Goal: Consume media (video, audio)

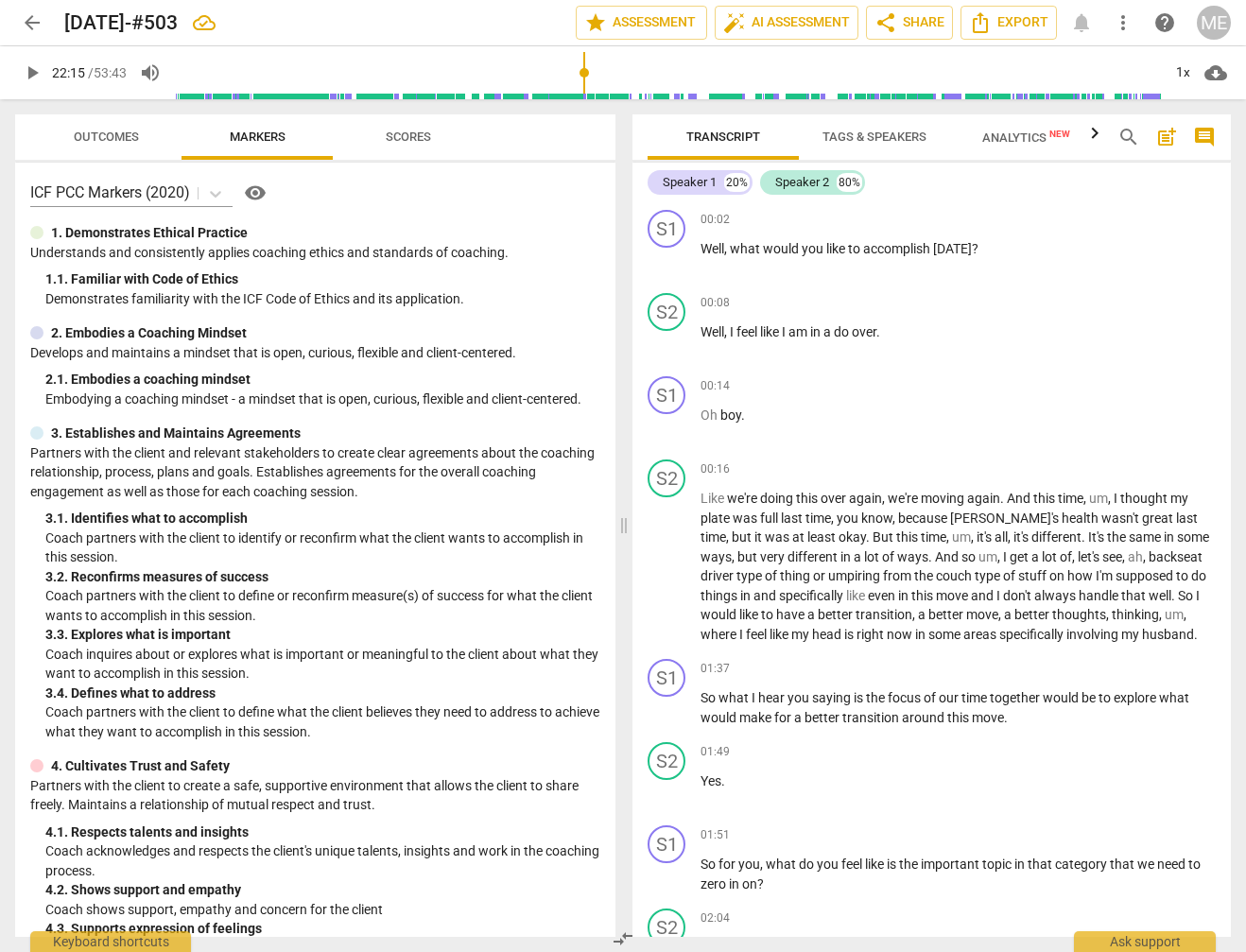
scroll to position [4967, 0]
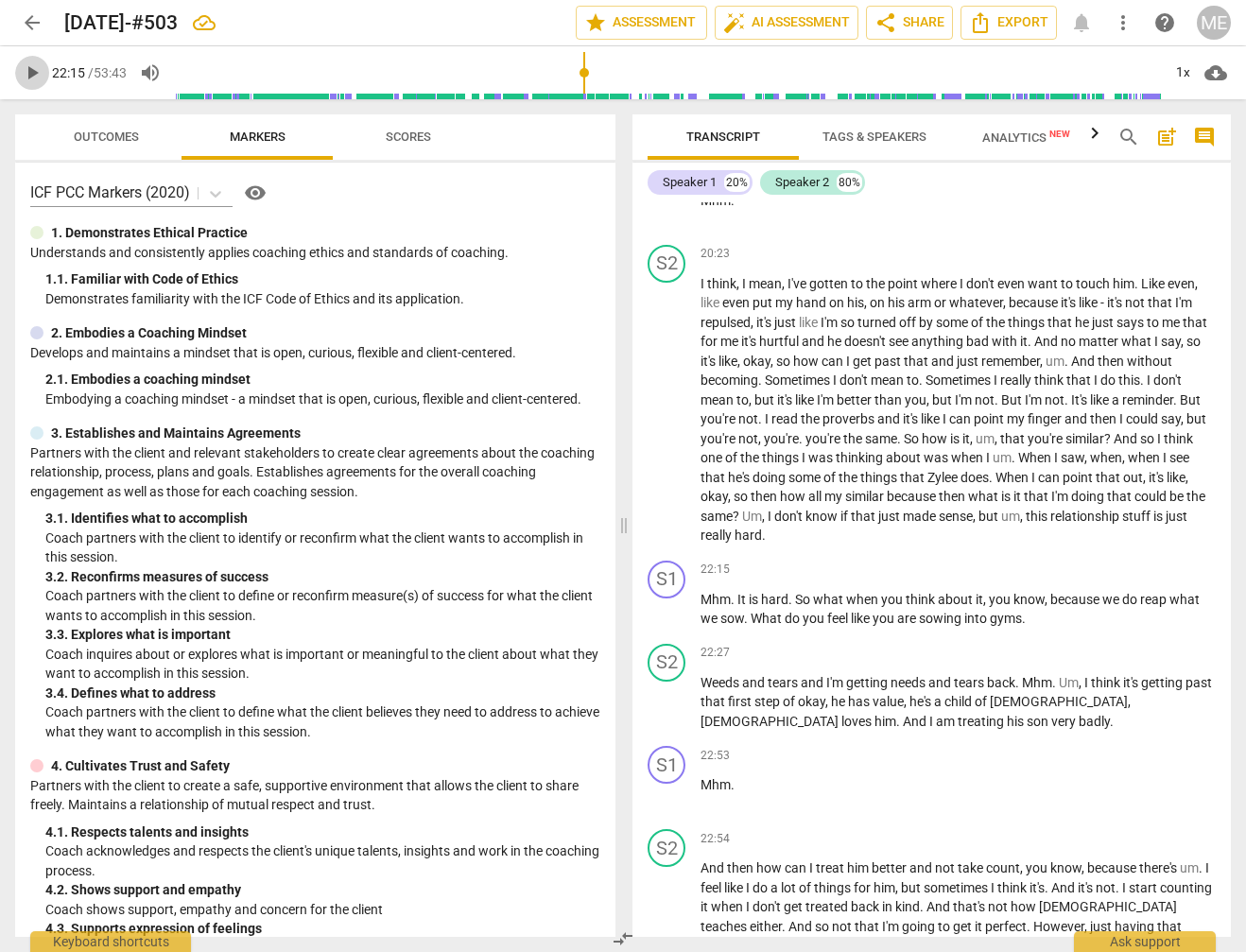
drag, startPoint x: 32, startPoint y: 72, endPoint x: 156, endPoint y: 170, distance: 158.1
click at [33, 73] on span "play_arrow" at bounding box center [31, 72] width 22 height 22
click at [31, 68] on span "pause" at bounding box center [31, 72] width 22 height 22
click at [32, 75] on span "play_arrow" at bounding box center [31, 72] width 22 height 22
click at [27, 70] on span "pause" at bounding box center [31, 72] width 22 height 22
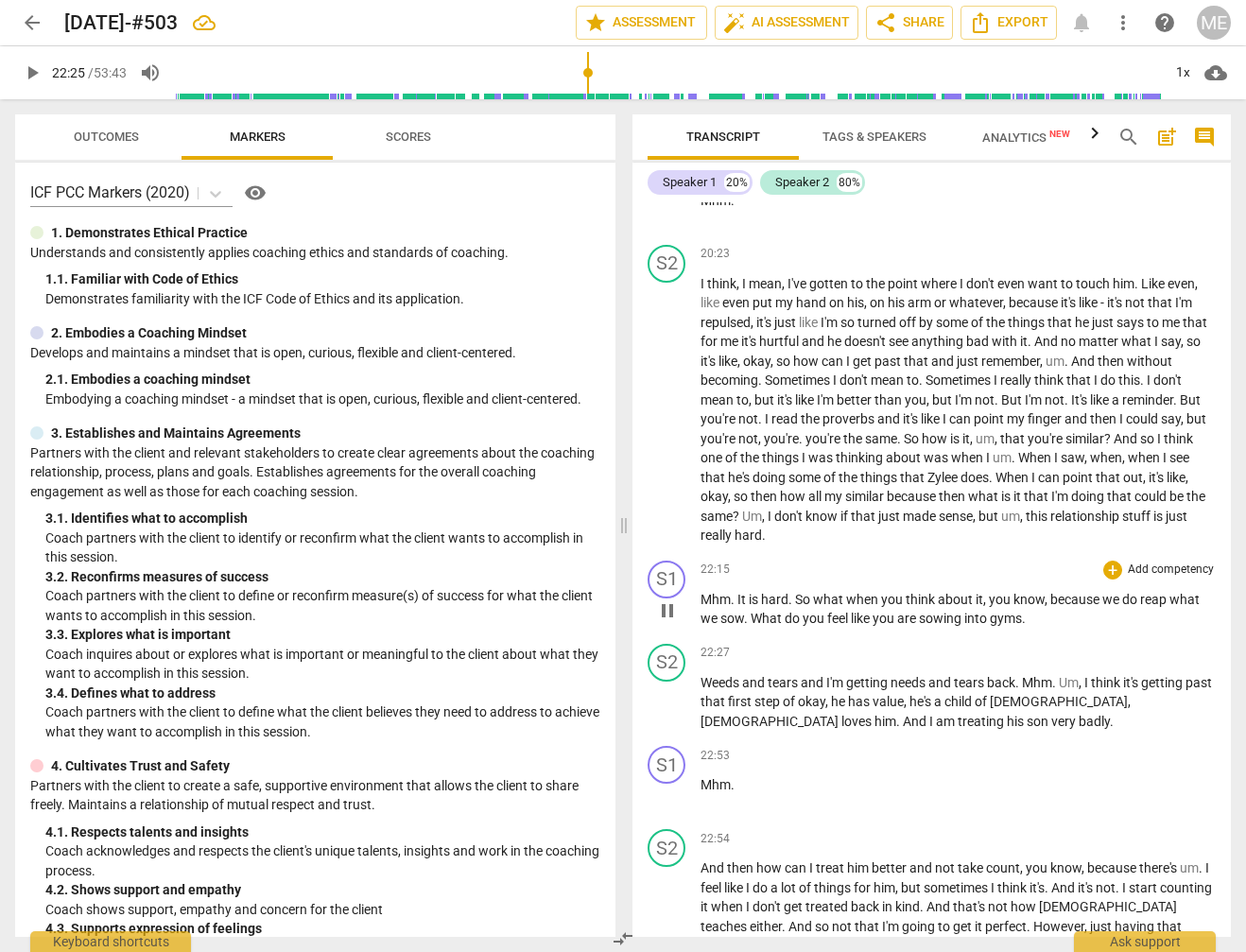
type input "1346"
drag, startPoint x: 992, startPoint y: 596, endPoint x: 1021, endPoint y: 600, distance: 29.3
click at [1021, 600] on p "Mhm . It is hard . So what when you think about it , you know , because we do r…" at bounding box center [957, 609] width 515 height 39
click at [34, 66] on span "play_arrow" at bounding box center [31, 72] width 22 height 22
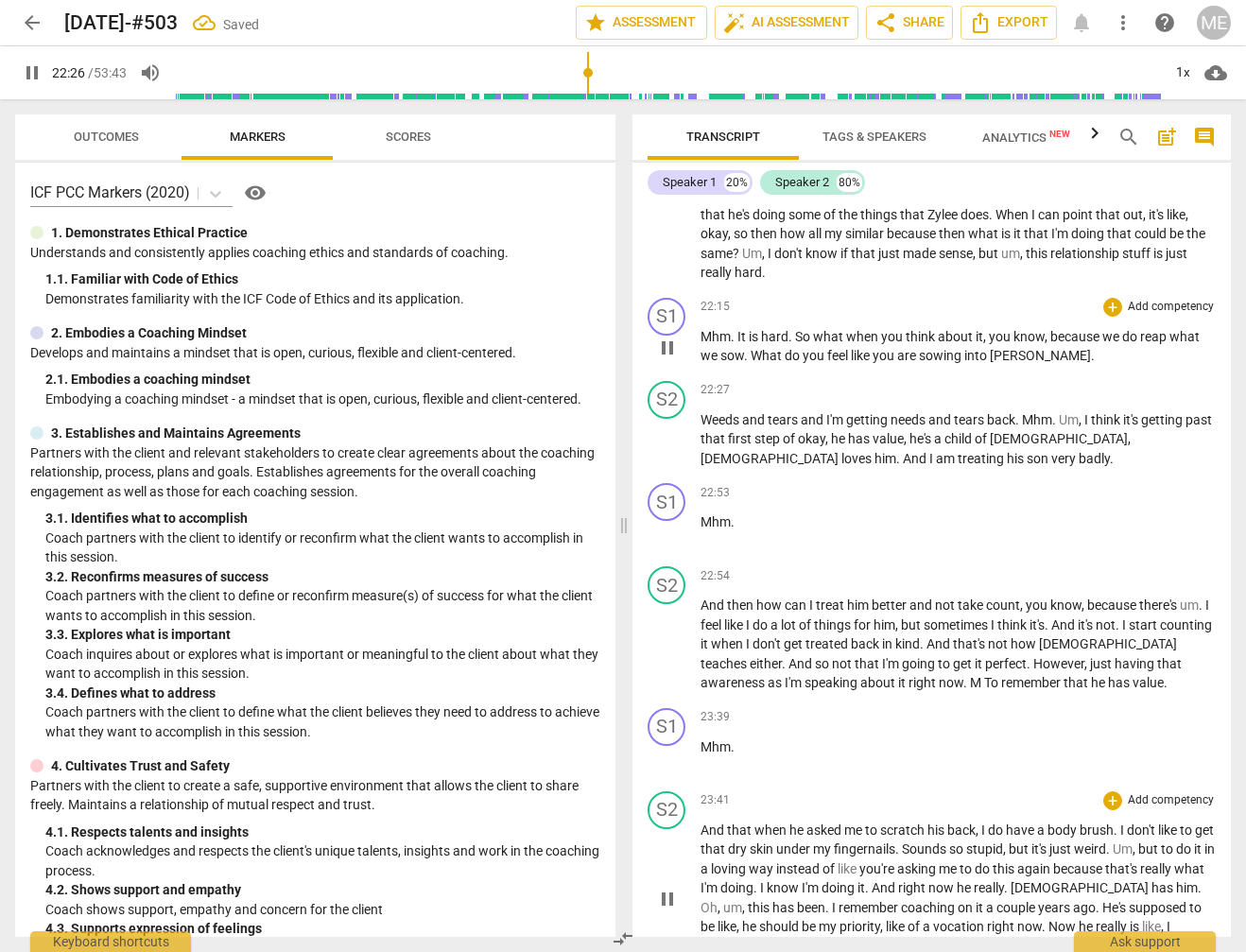
scroll to position [5254, 0]
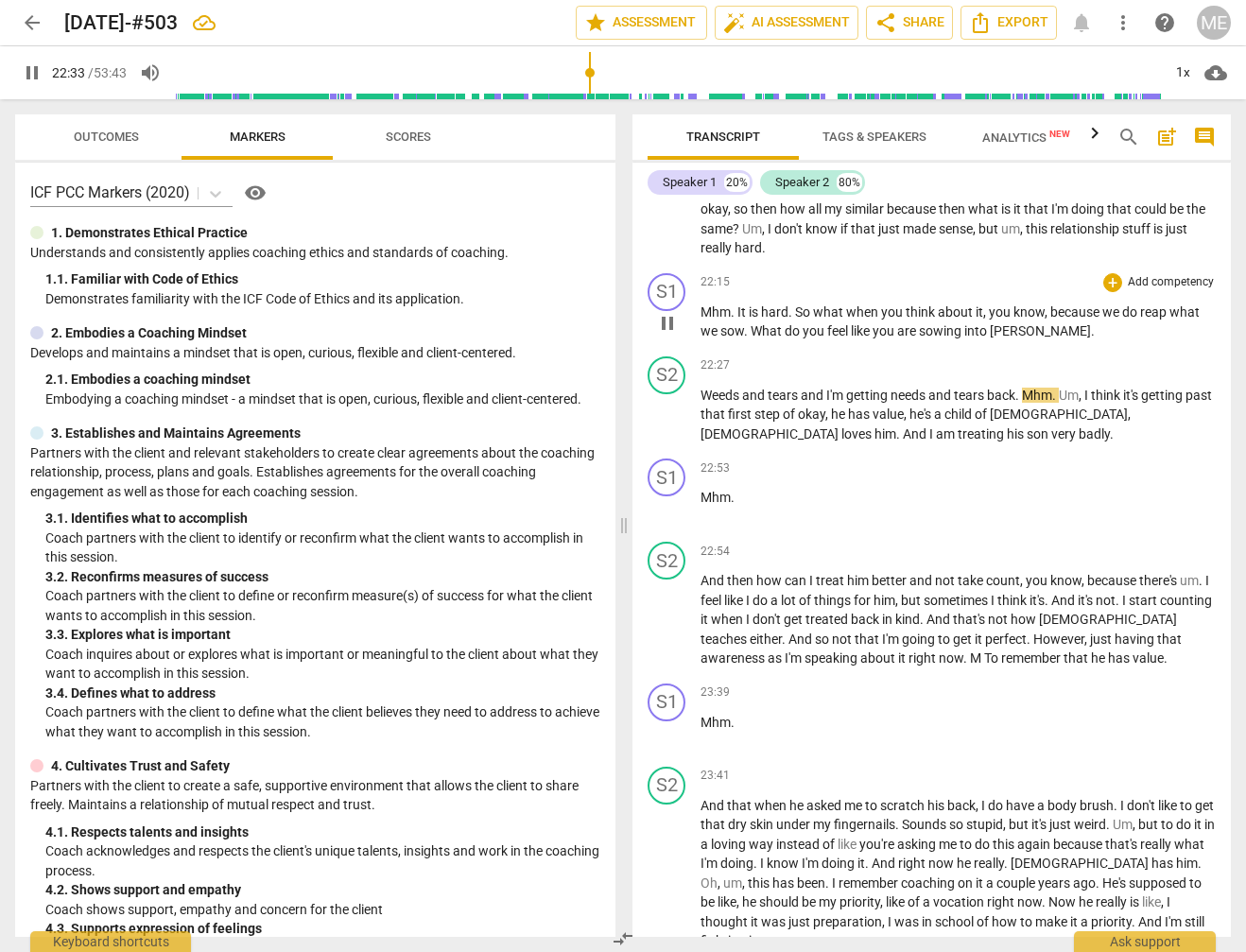
click at [29, 74] on span "pause" at bounding box center [31, 72] width 22 height 22
type input "1353"
click at [898, 388] on span "needs" at bounding box center [909, 394] width 38 height 15
click at [33, 68] on span "play_arrow" at bounding box center [31, 72] width 22 height 22
click at [31, 73] on span "pause" at bounding box center [31, 72] width 22 height 22
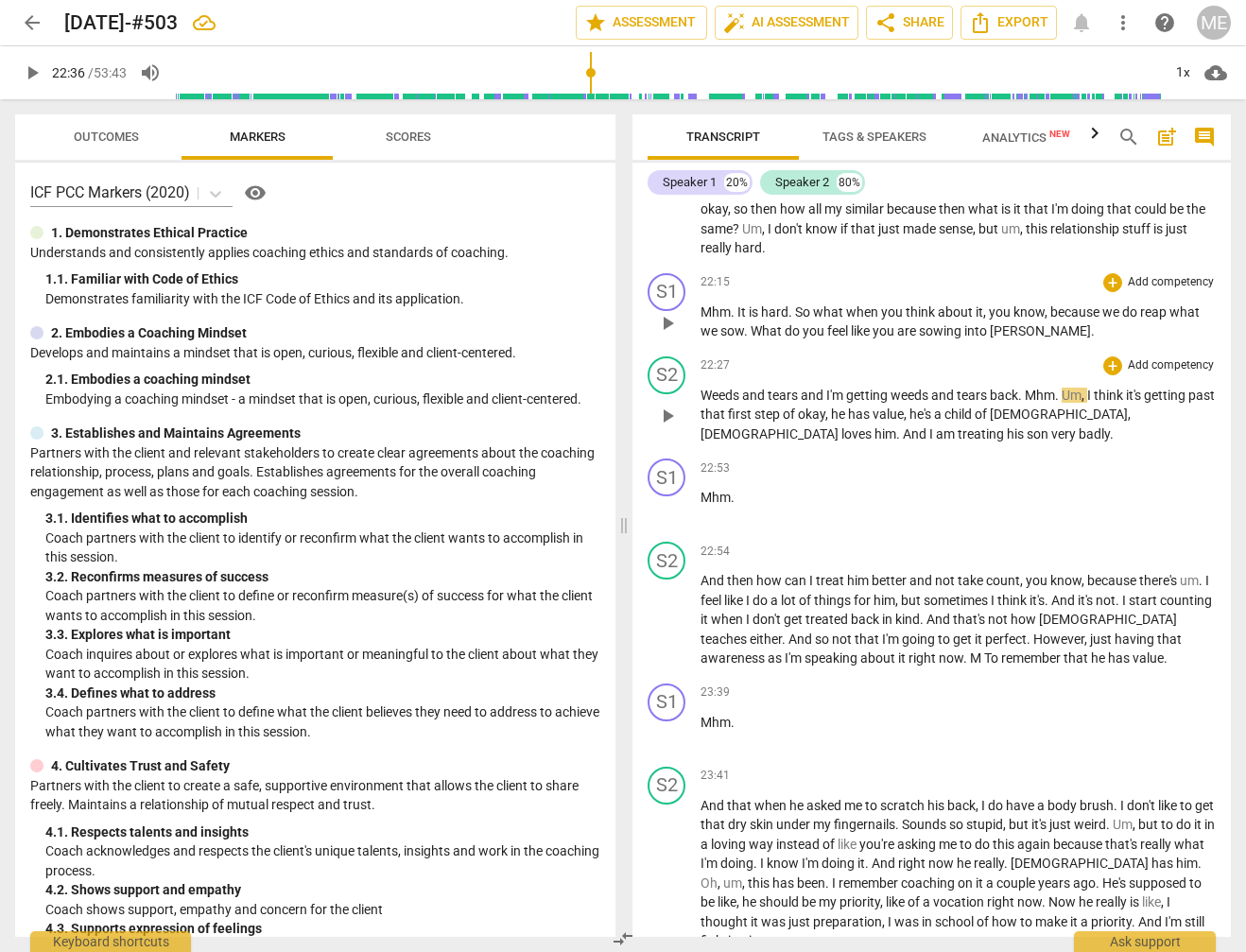
click at [1028, 388] on span "Mhm" at bounding box center [1039, 394] width 30 height 15
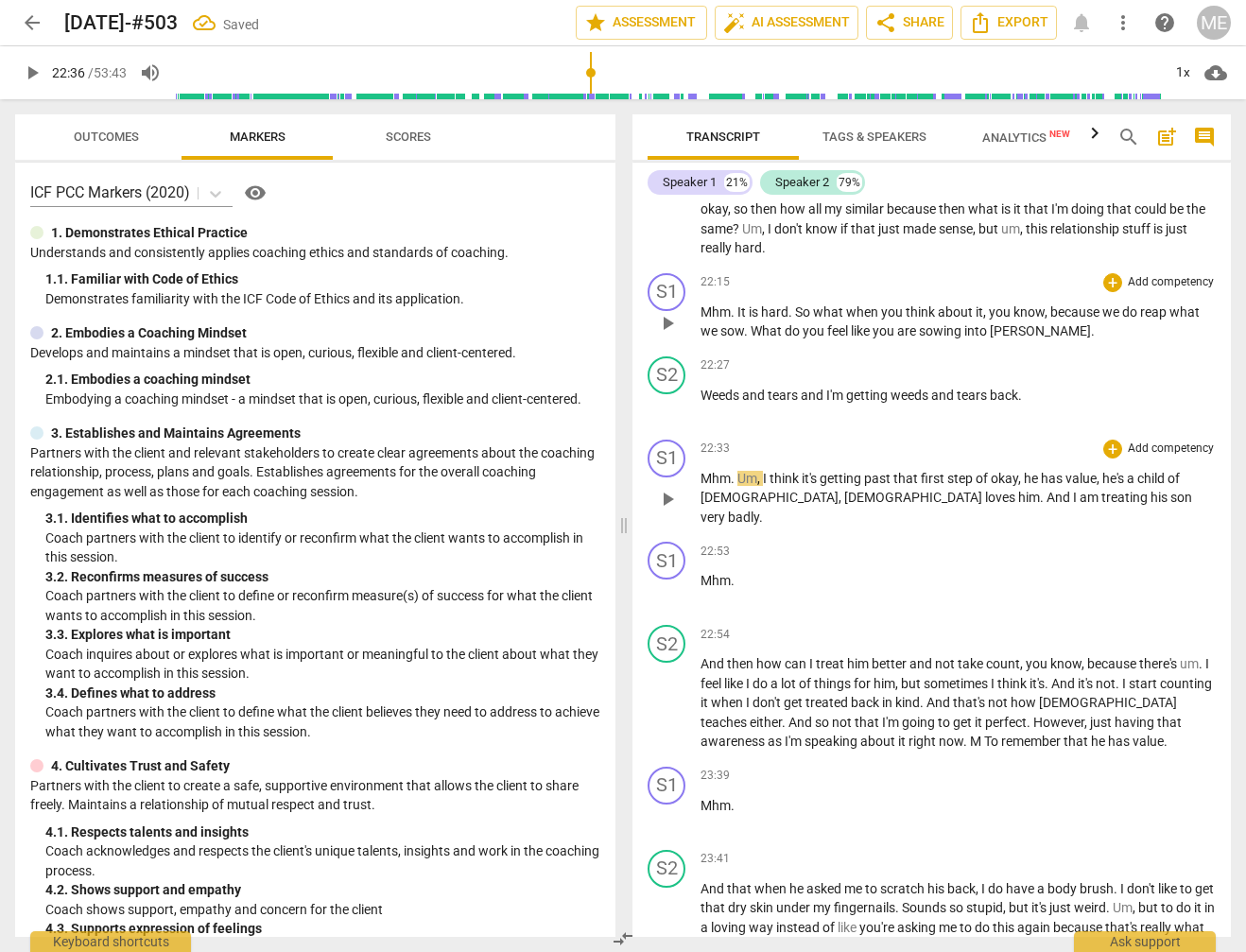
click at [740, 471] on span "Um" at bounding box center [747, 477] width 20 height 15
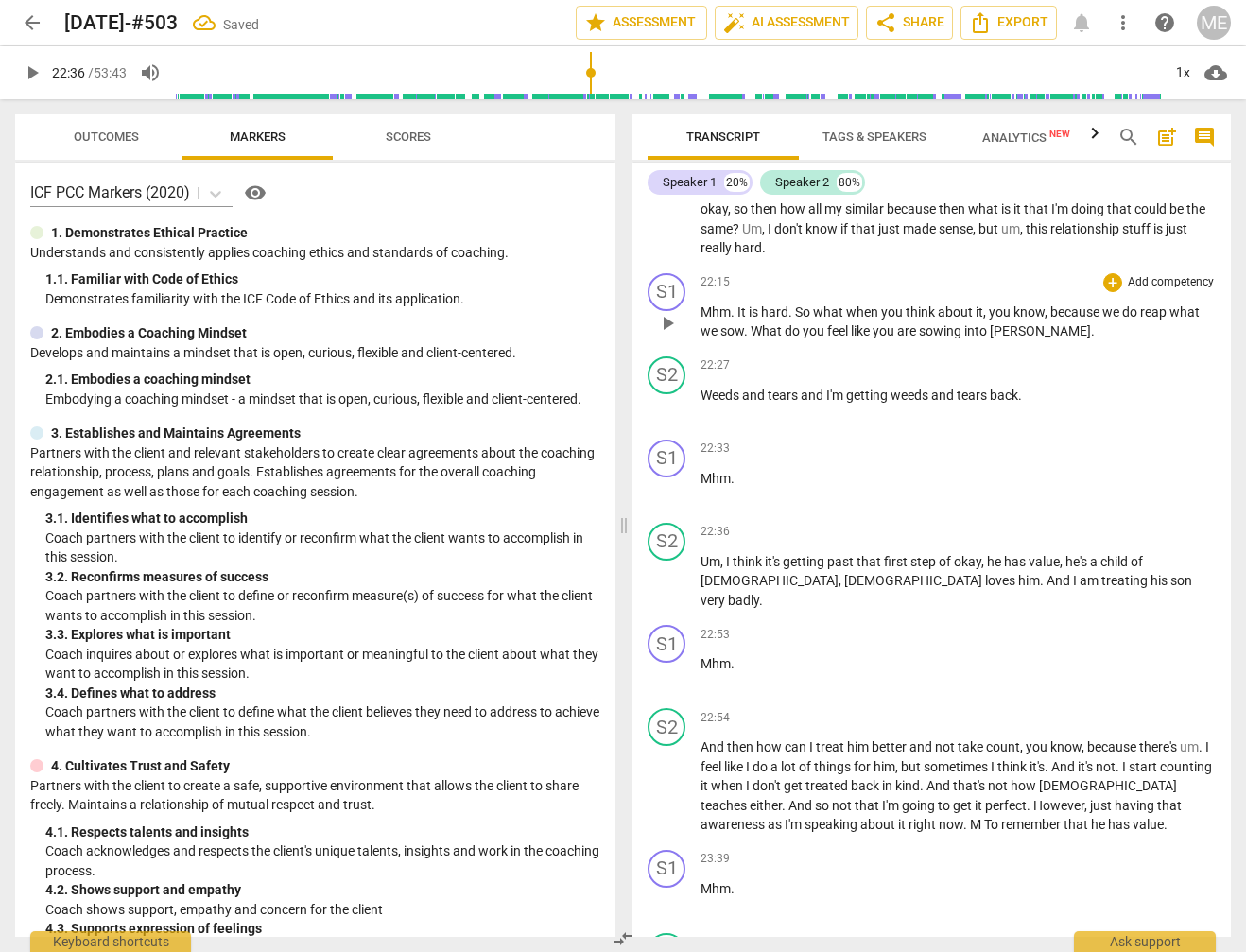
drag, startPoint x: 39, startPoint y: 65, endPoint x: 53, endPoint y: 78, distance: 19.1
click at [41, 66] on span "play_arrow" at bounding box center [31, 72] width 22 height 22
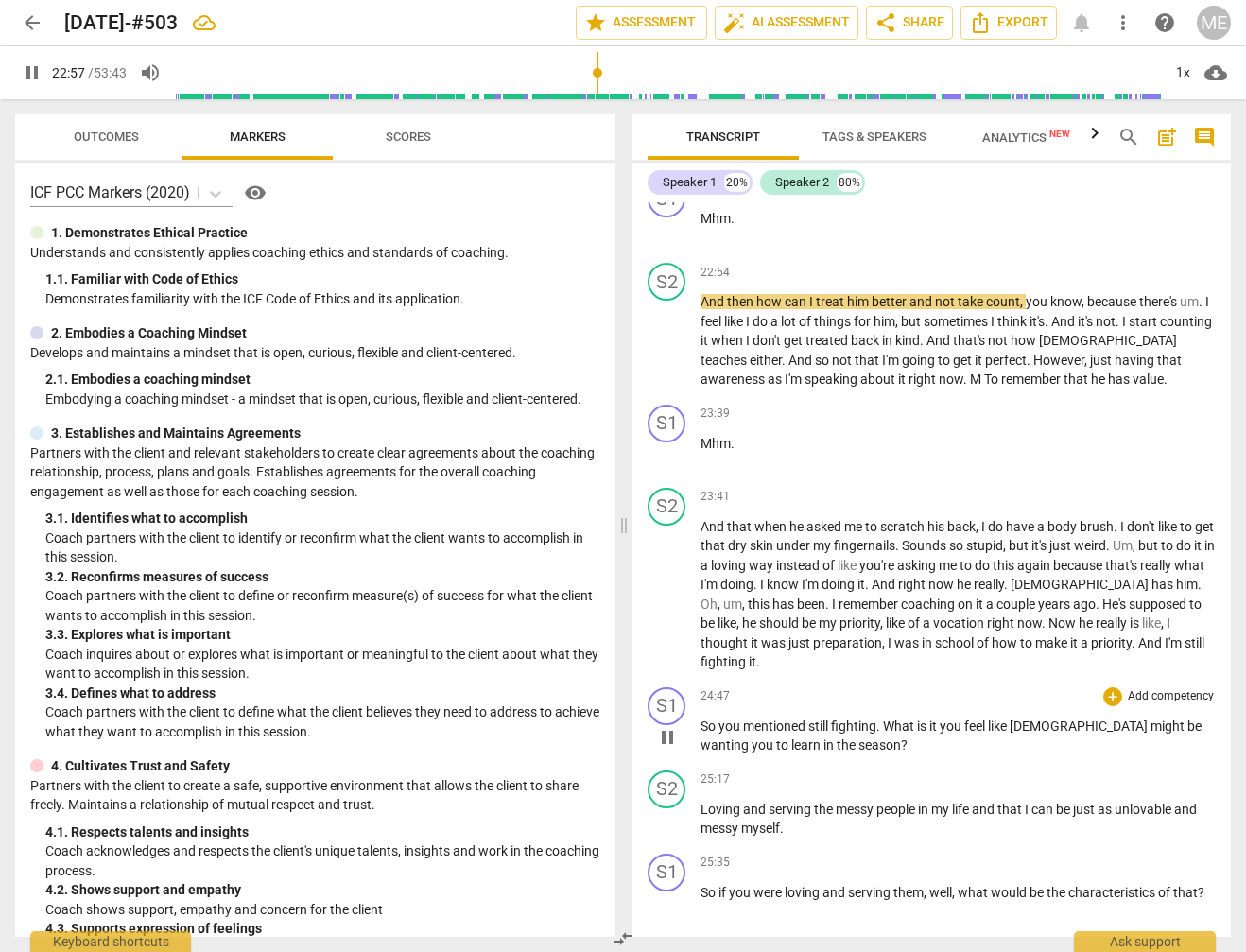
scroll to position [5686, 0]
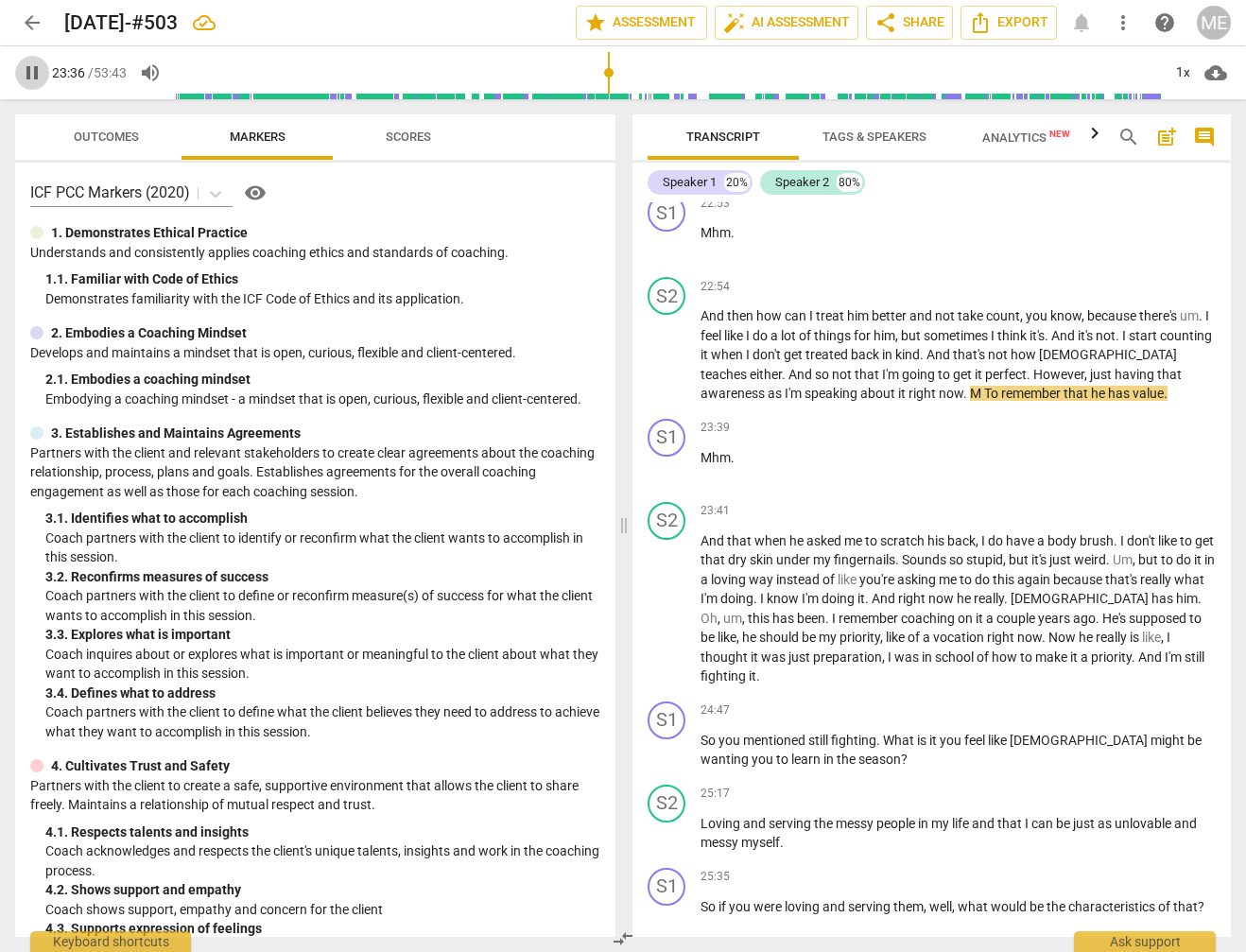
drag, startPoint x: 37, startPoint y: 68, endPoint x: 83, endPoint y: 105, distance: 59.0
click at [38, 70] on span "pause" at bounding box center [31, 72] width 22 height 22
type input "1417"
click at [984, 386] on span "To" at bounding box center [992, 393] width 17 height 15
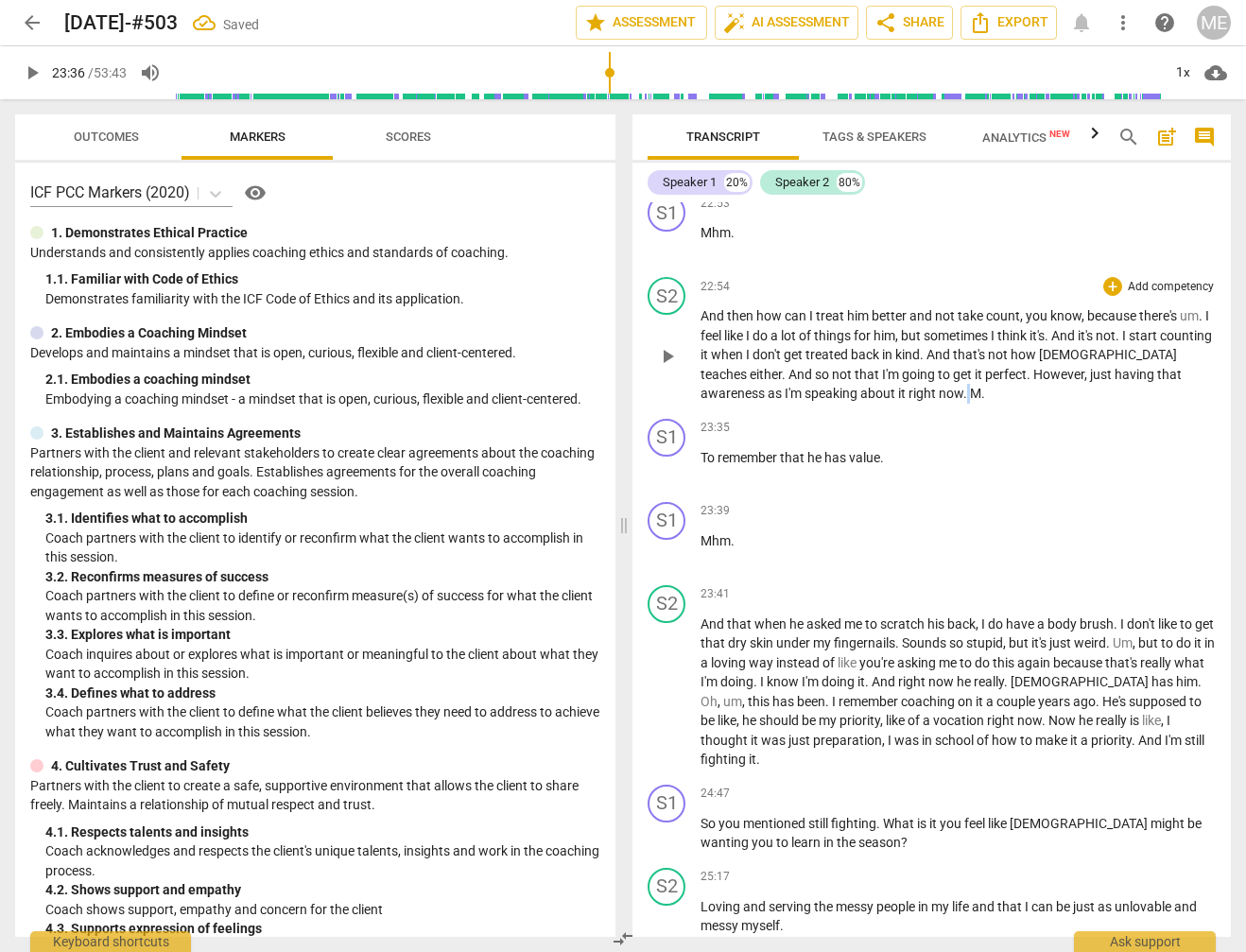
click at [963, 386] on span "." at bounding box center [966, 393] width 7 height 15
click at [934, 419] on div "23:35 + Add competency keyboard_arrow_right" at bounding box center [957, 428] width 515 height 19
drag, startPoint x: 905, startPoint y: 352, endPoint x: 911, endPoint y: 362, distance: 11.7
click at [970, 386] on span "M" at bounding box center [976, 393] width 12 height 15
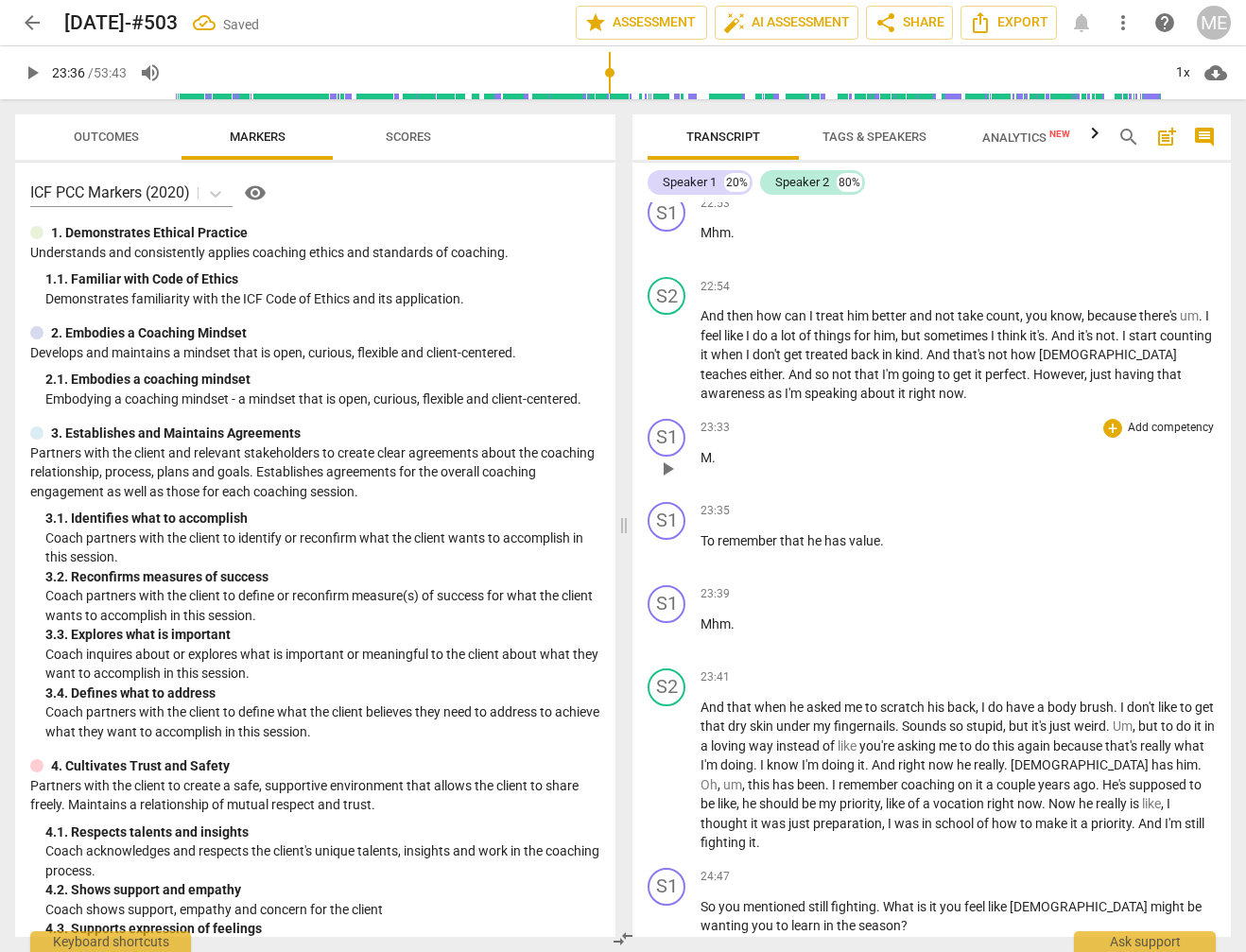
click at [714, 450] on span "." at bounding box center [714, 457] width 4 height 15
click at [31, 72] on span "play_arrow" at bounding box center [31, 72] width 22 height 22
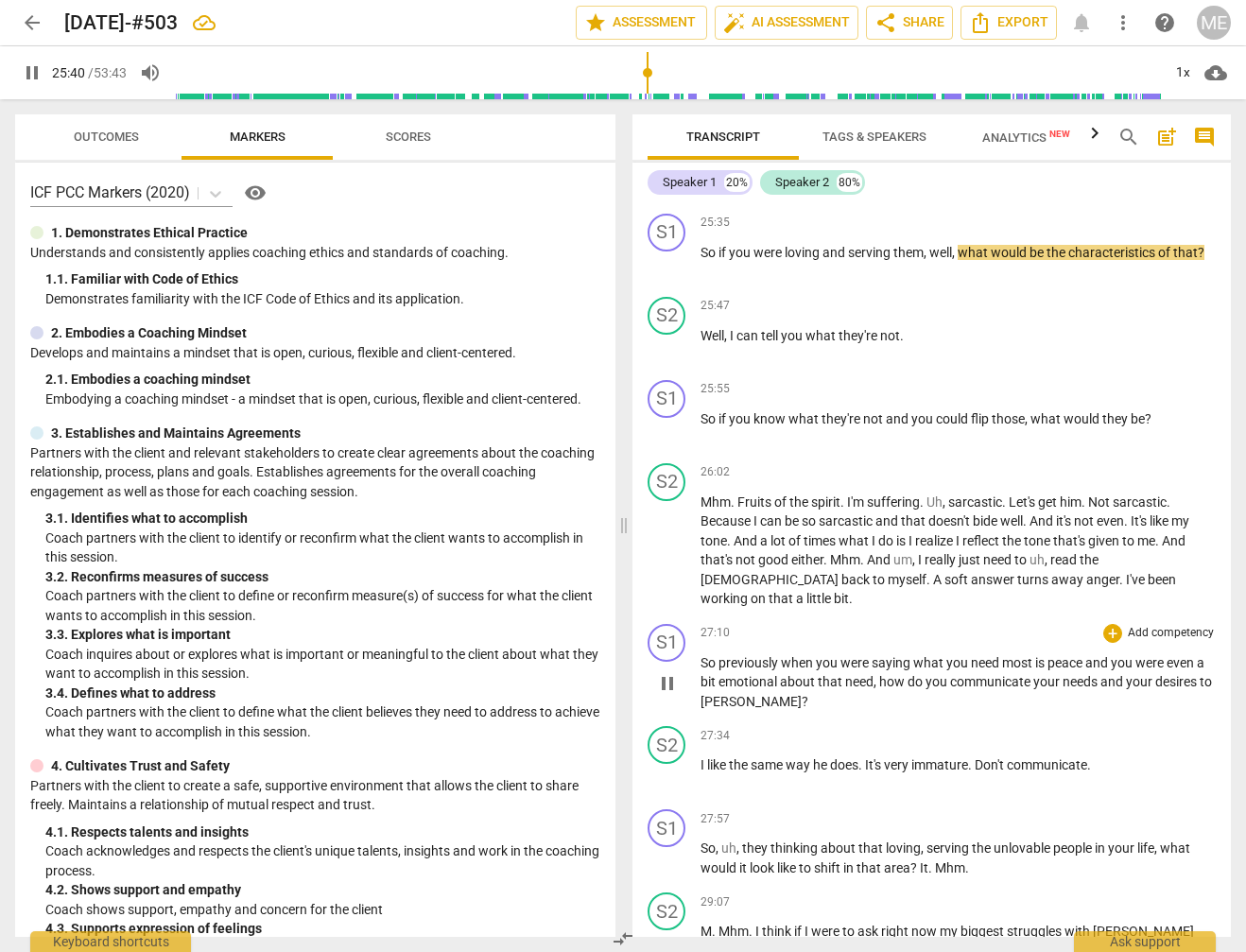
scroll to position [6547, 0]
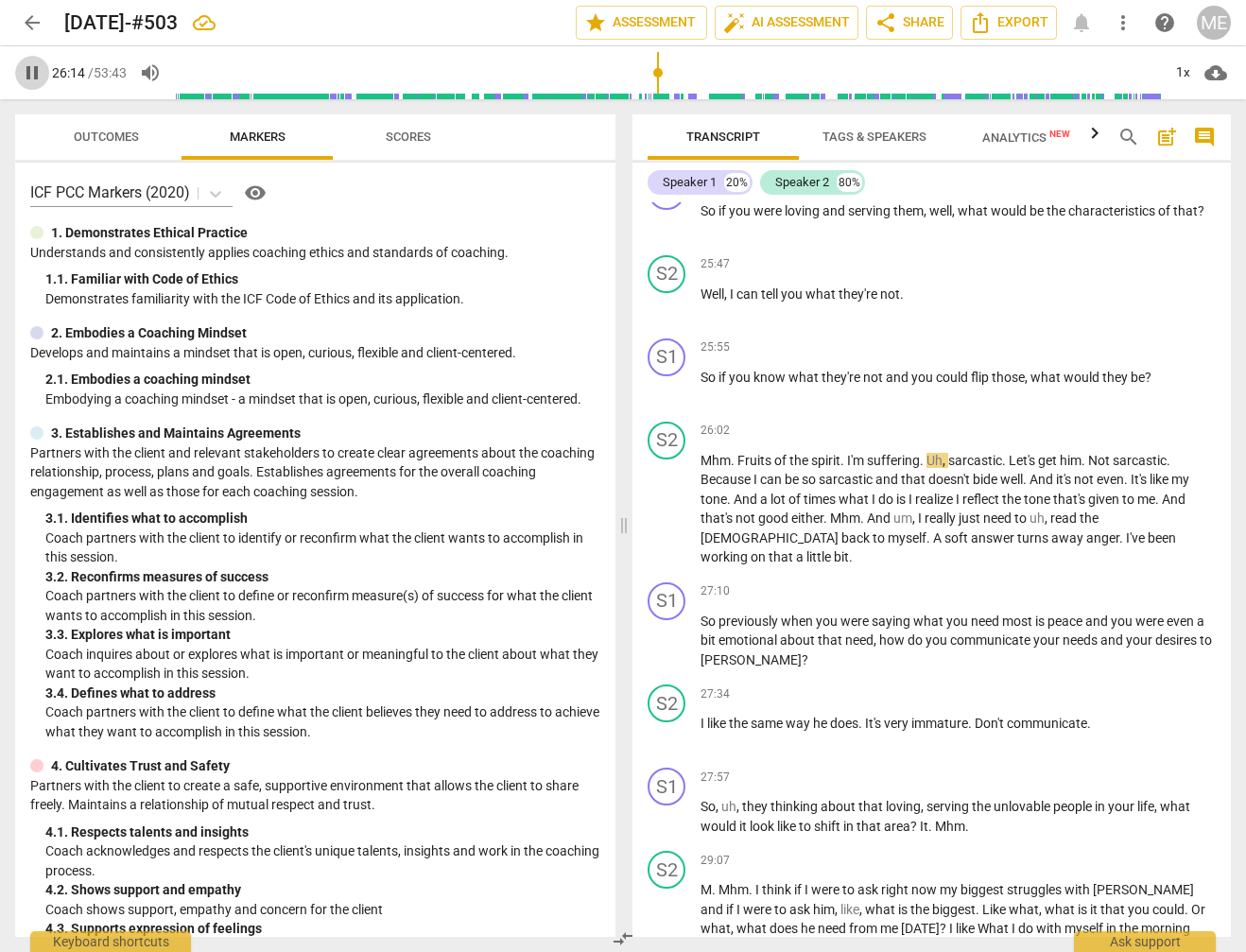
click at [35, 76] on span "pause" at bounding box center [31, 72] width 22 height 22
drag, startPoint x: 849, startPoint y: 416, endPoint x: 862, endPoint y: 416, distance: 13.0
click at [862, 453] on span "I'm" at bounding box center [856, 460] width 20 height 15
click at [651, 79] on input "range" at bounding box center [667, 73] width 985 height 61
drag, startPoint x: 28, startPoint y: 70, endPoint x: 122, endPoint y: 131, distance: 112.1
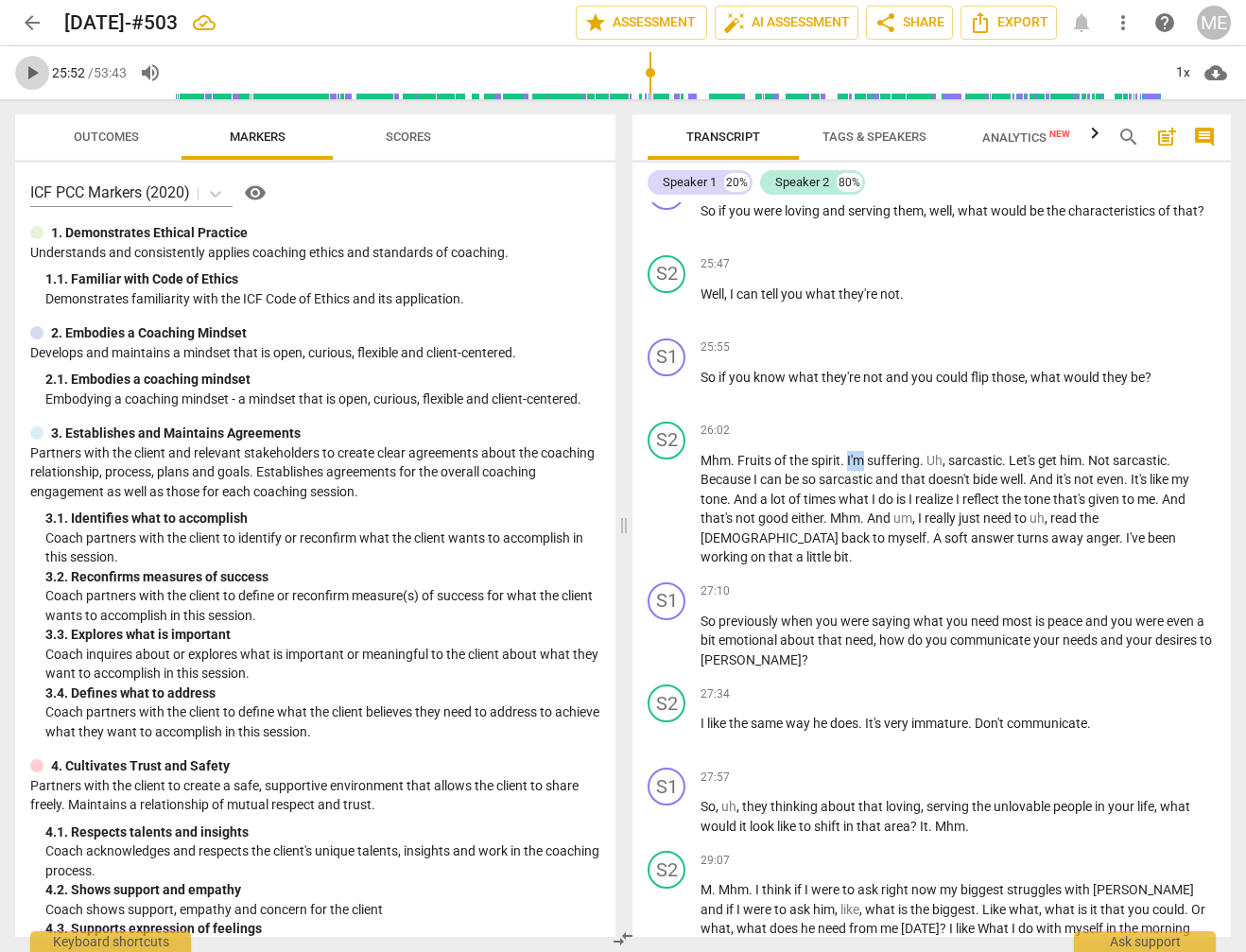
click at [28, 71] on span "play_arrow" at bounding box center [31, 72] width 22 height 22
click at [27, 76] on span "pause" at bounding box center [31, 72] width 22 height 22
click at [698, 422] on div "S2 play_arrow pause" at bounding box center [674, 494] width 53 height 145
click at [701, 453] on span "Mhm" at bounding box center [715, 460] width 30 height 15
click at [652, 81] on input "range" at bounding box center [667, 73] width 985 height 61
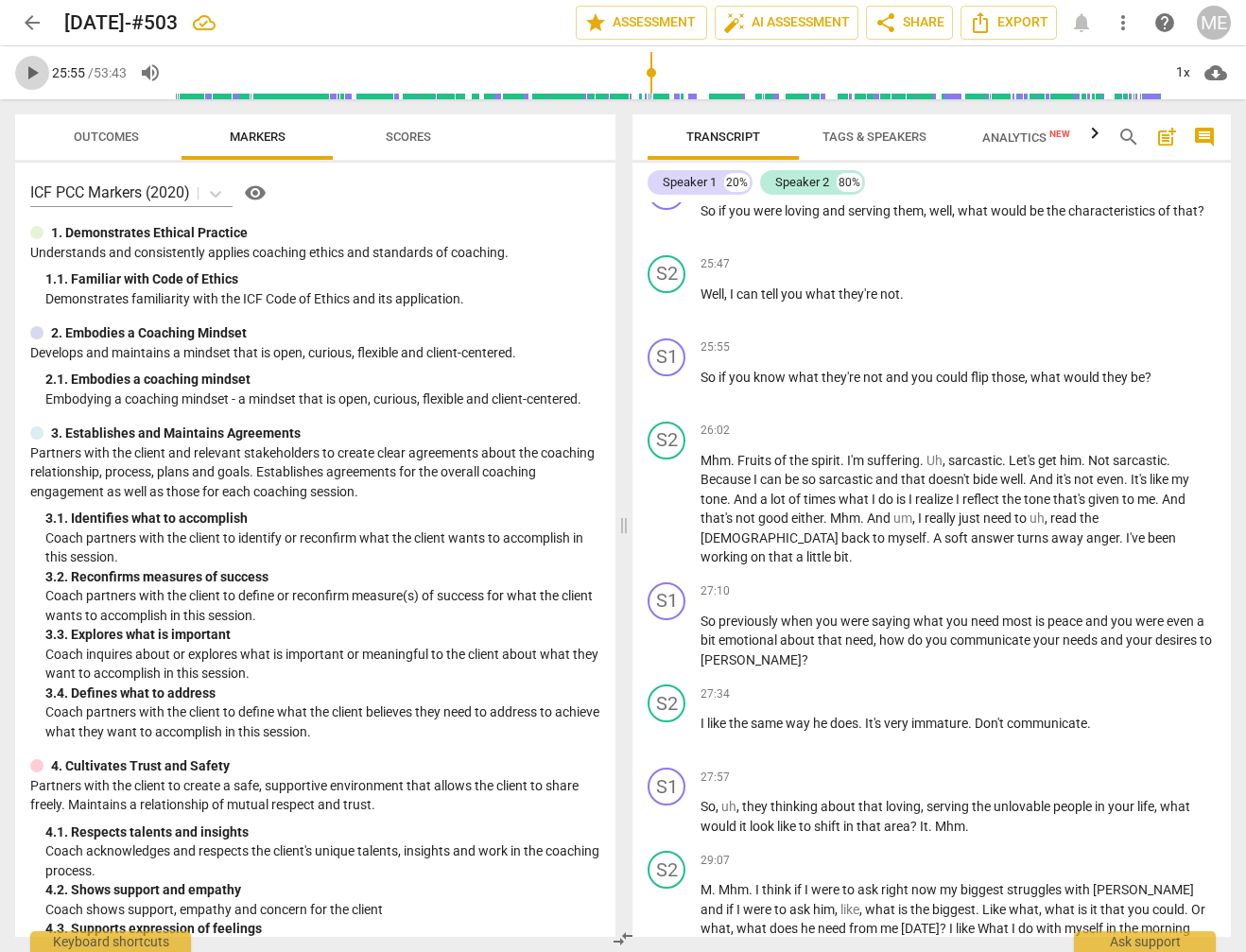
click at [25, 70] on span "play_arrow" at bounding box center [31, 72] width 22 height 22
click at [32, 77] on span "pause" at bounding box center [31, 72] width 22 height 22
type input "1563"
click at [711, 451] on p "Mhm . Fruits of the spirit . I'm suffering . Uh , sarcastic . Let's get him . N…" at bounding box center [957, 509] width 515 height 116
drag, startPoint x: 701, startPoint y: 420, endPoint x: 688, endPoint y: 392, distance: 30.9
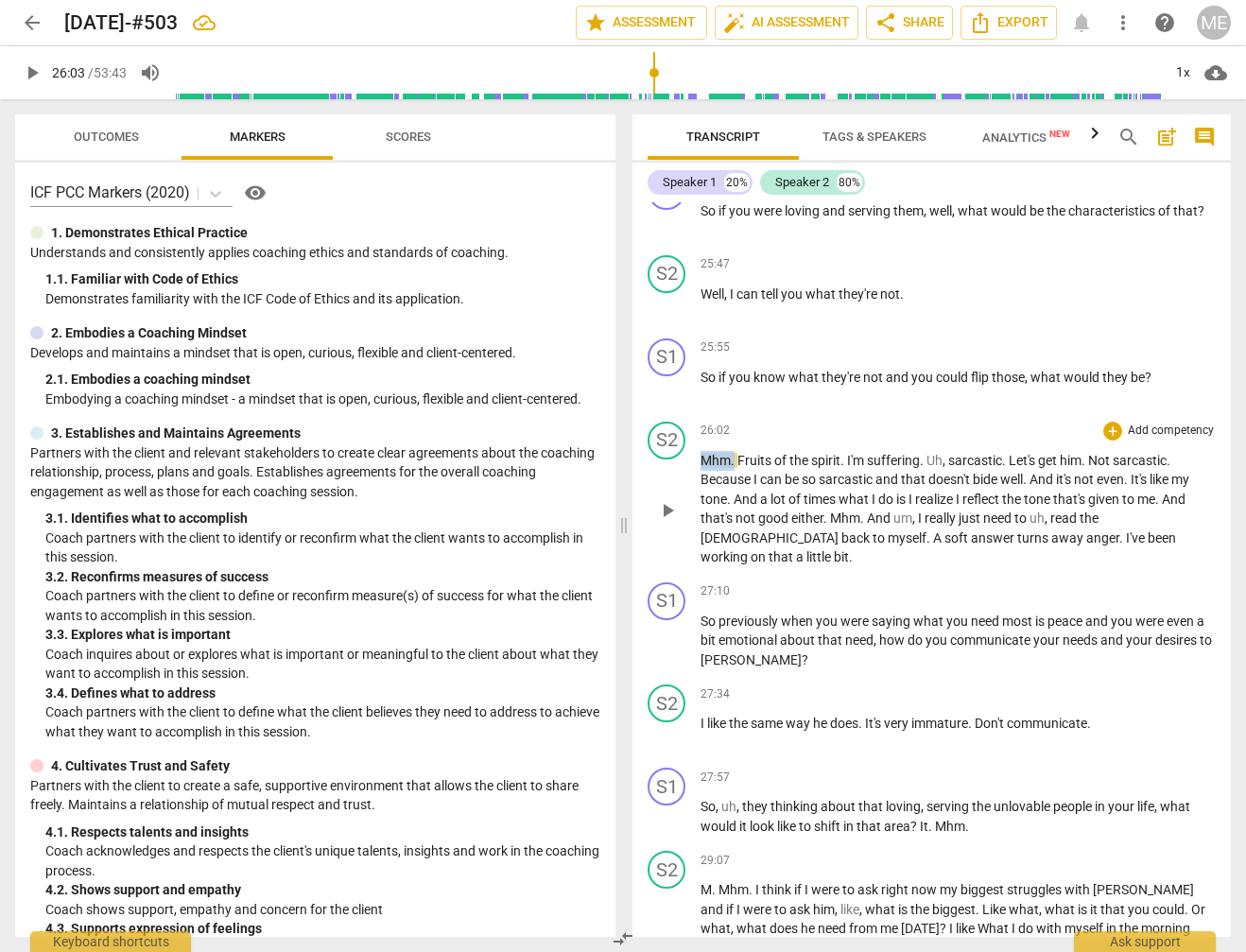
click at [731, 451] on p "Mhm . Fruits of the spirit . I'm suffering . Uh , sarcastic . Let's get him . N…" at bounding box center [957, 509] width 515 height 116
drag, startPoint x: 30, startPoint y: 68, endPoint x: 122, endPoint y: 145, distance: 120.0
click at [31, 69] on span "play_arrow" at bounding box center [31, 72] width 22 height 22
click at [37, 73] on span "pause" at bounding box center [31, 72] width 22 height 22
click at [655, 85] on input "range" at bounding box center [667, 73] width 985 height 61
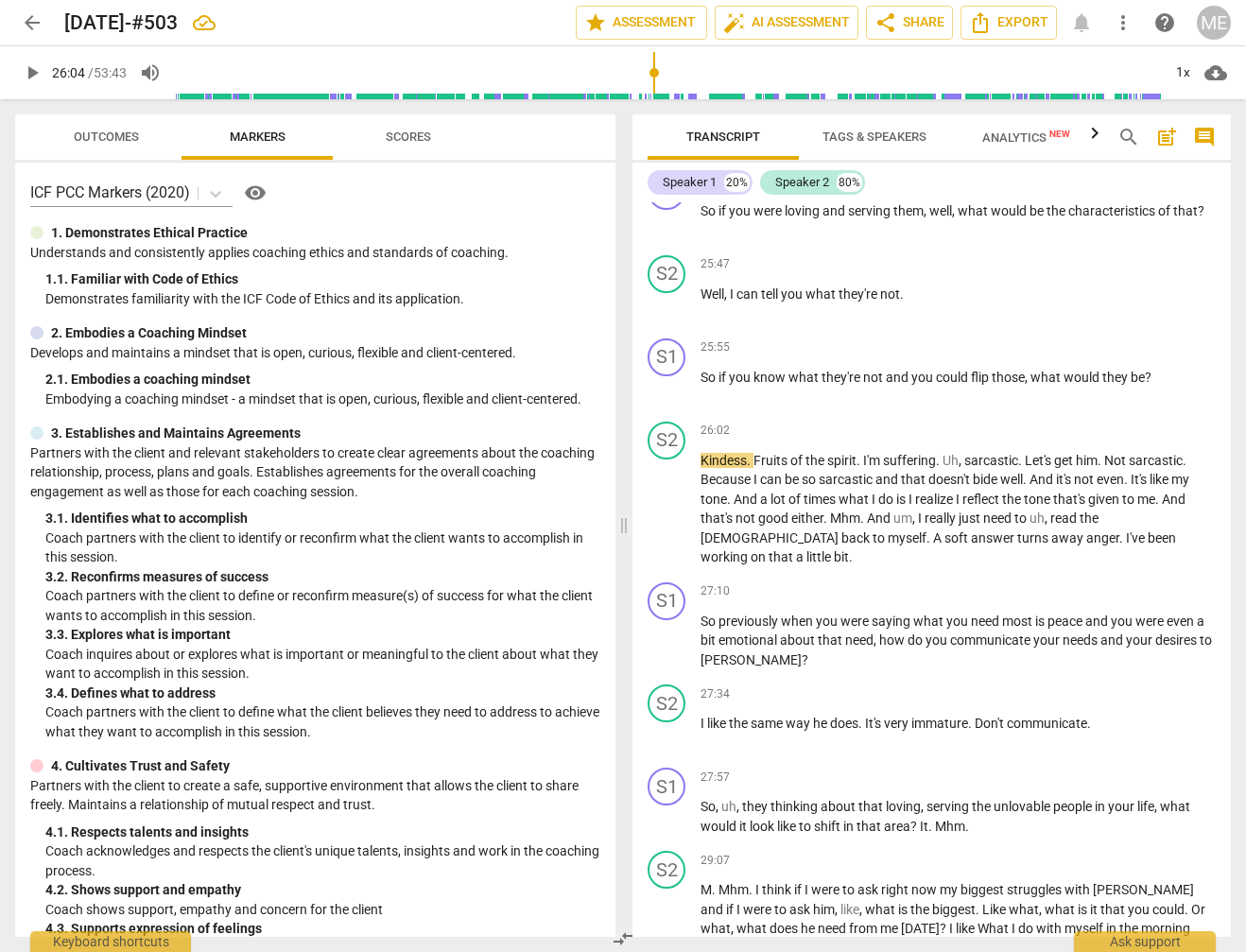
click at [28, 74] on span "play_arrow" at bounding box center [31, 72] width 22 height 22
click at [36, 77] on span "pause" at bounding box center [31, 72] width 22 height 22
type input "1568"
click at [728, 453] on span "Kindess" at bounding box center [723, 460] width 46 height 15
click at [655, 84] on input "range" at bounding box center [667, 73] width 985 height 61
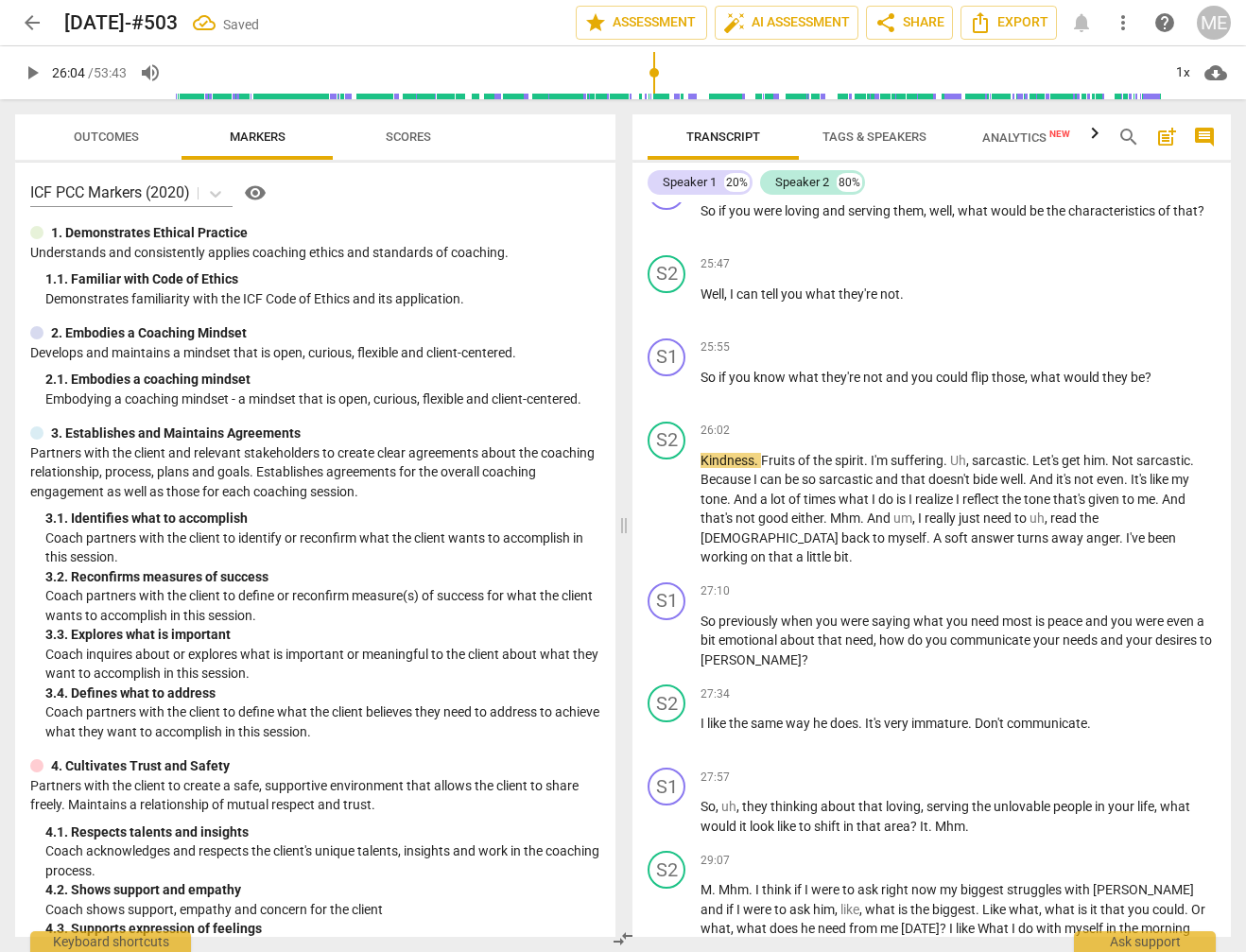
click at [651, 83] on input "range" at bounding box center [667, 73] width 985 height 61
drag, startPoint x: 26, startPoint y: 73, endPoint x: 211, endPoint y: 124, distance: 191.9
click at [34, 74] on span "play_arrow" at bounding box center [31, 72] width 22 height 22
click at [28, 71] on span "pause" at bounding box center [31, 72] width 22 height 22
type input "1586"
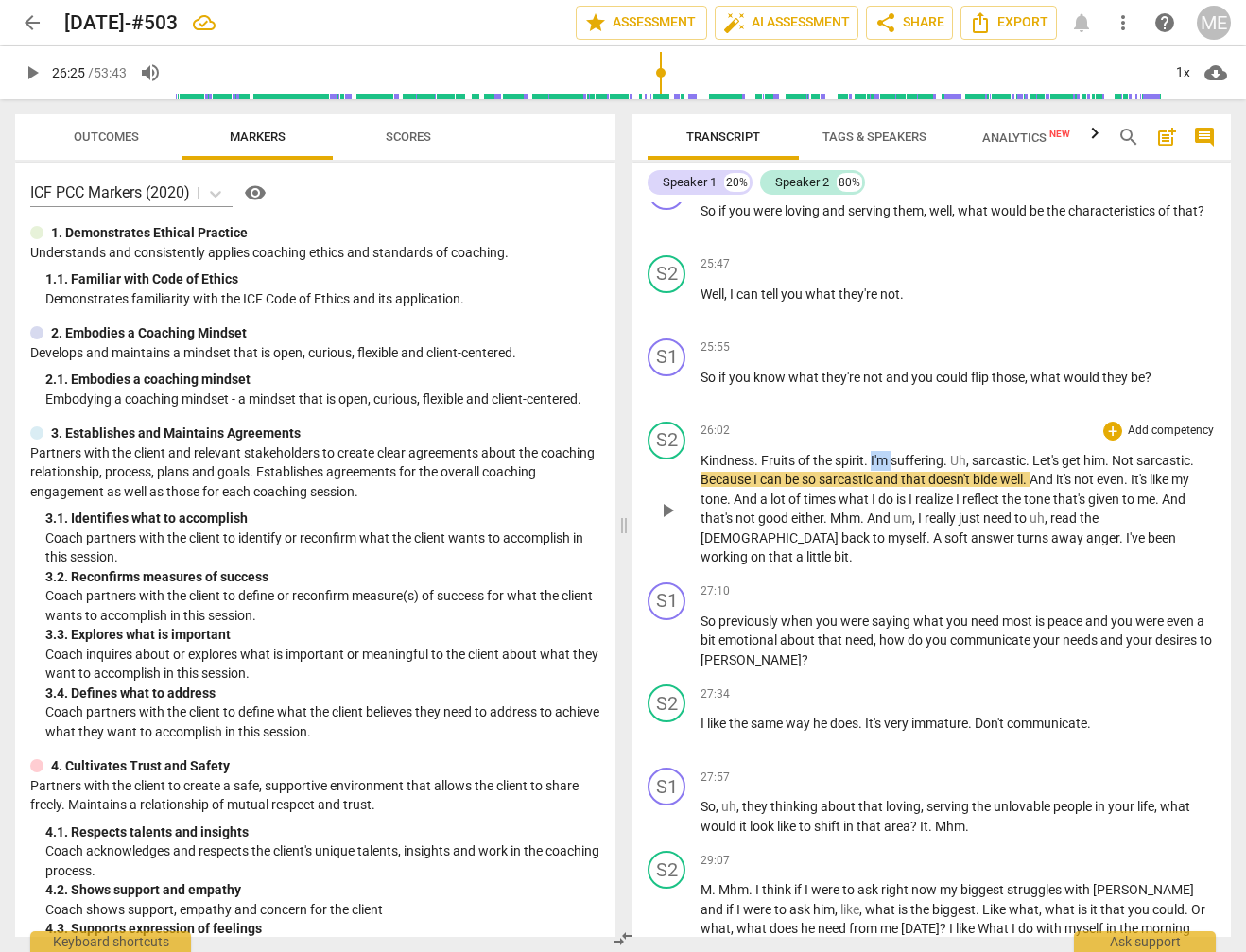
drag, startPoint x: 871, startPoint y: 416, endPoint x: 894, endPoint y: 415, distance: 23.0
click at [894, 451] on p "Kindness . Fruits of the spirit . I'm suffering . Uh , sarcastic . Let's get hi…" at bounding box center [957, 509] width 515 height 116
click at [657, 85] on input "range" at bounding box center [667, 73] width 985 height 61
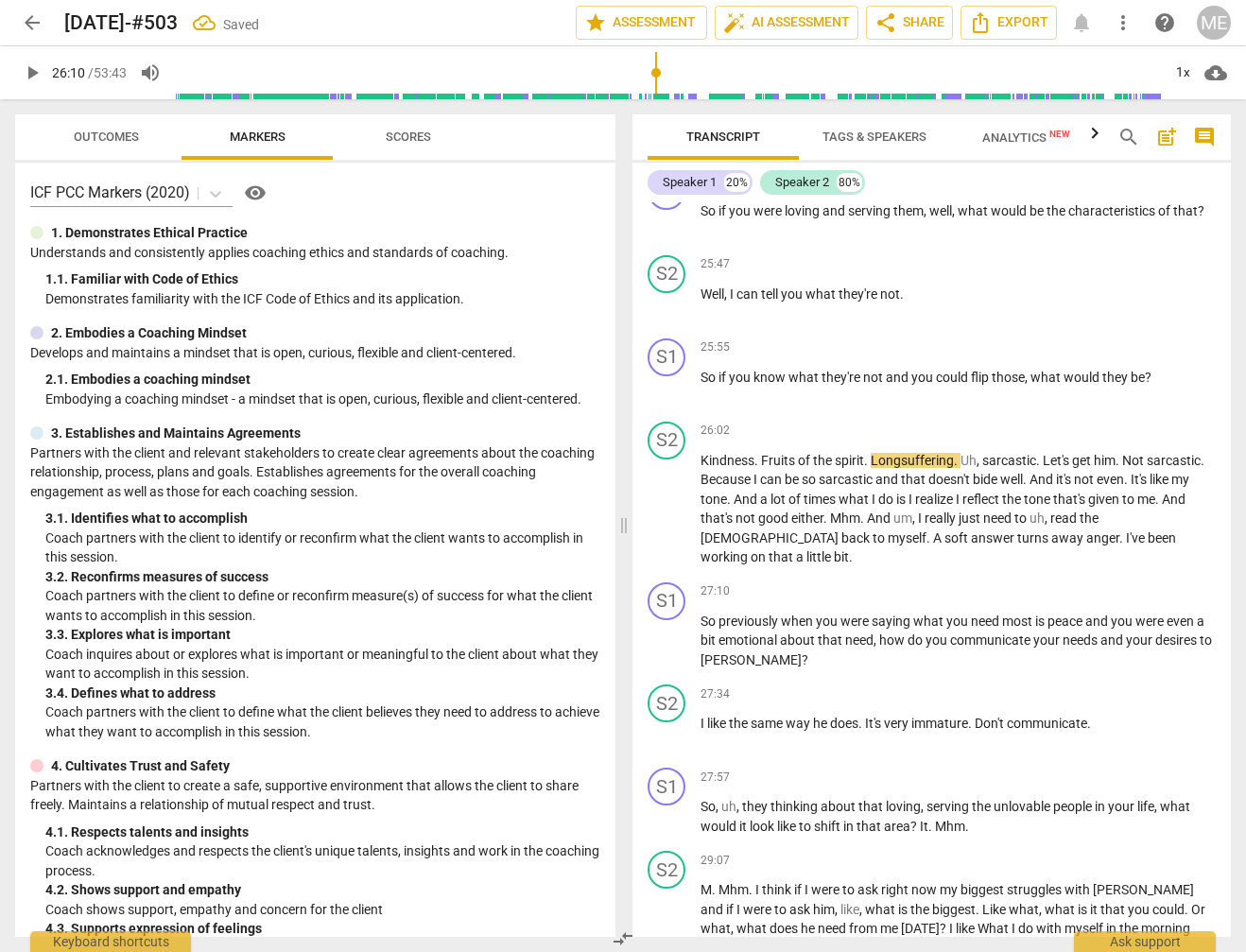
drag, startPoint x: 33, startPoint y: 73, endPoint x: 43, endPoint y: 76, distance: 10.4
click at [34, 73] on span "play_arrow" at bounding box center [31, 72] width 22 height 22
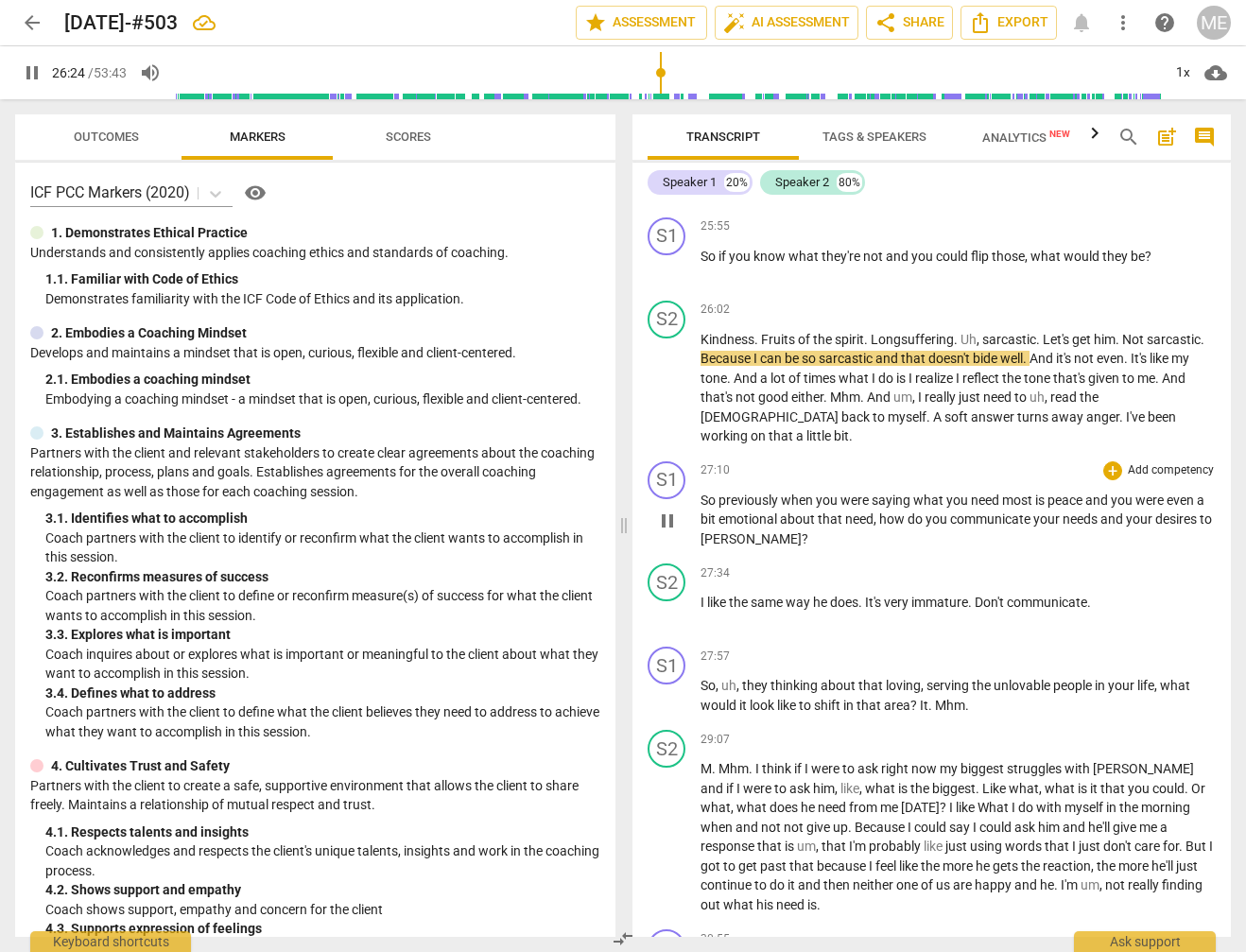
scroll to position [6691, 0]
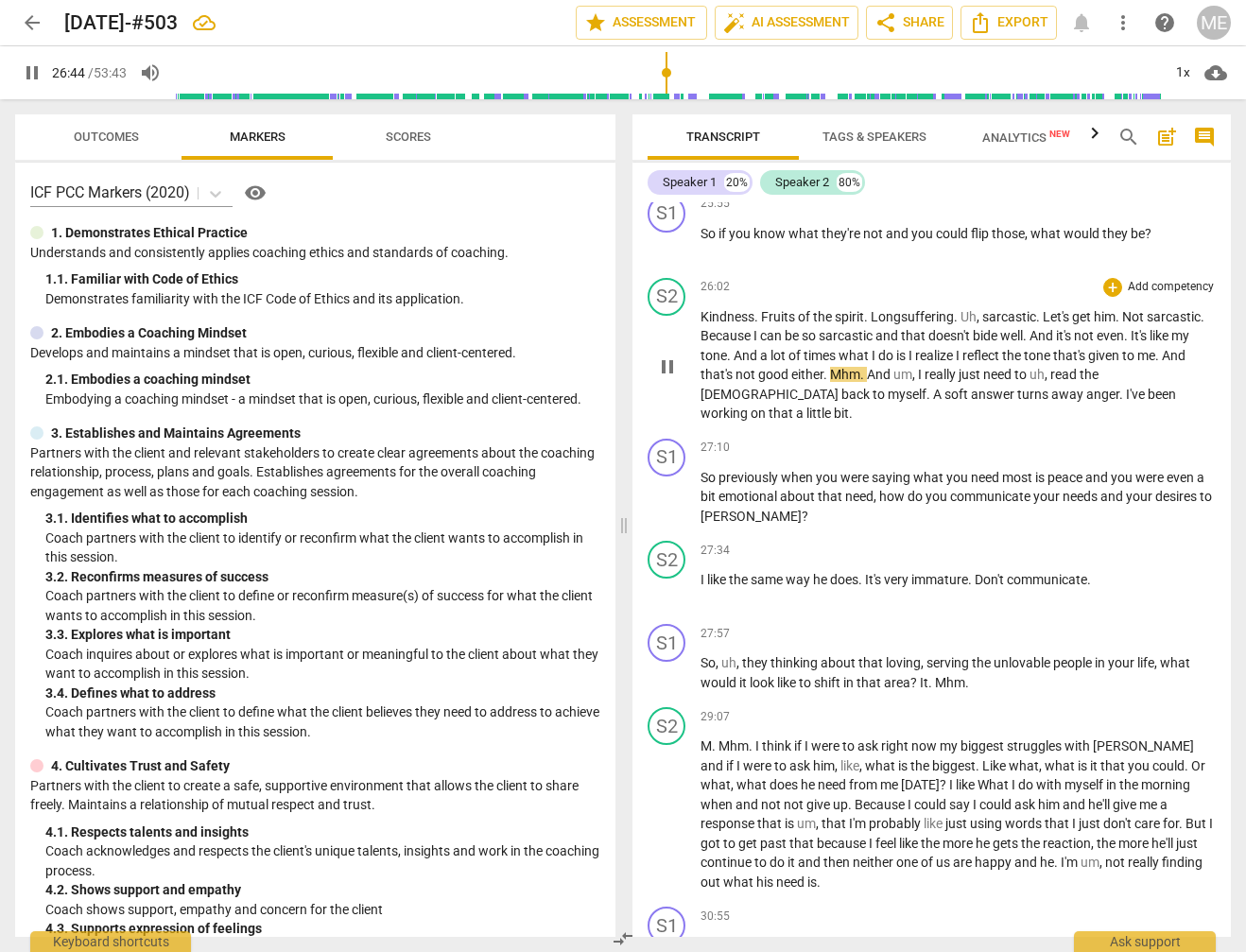
click at [831, 367] on span "Mhm" at bounding box center [845, 374] width 30 height 15
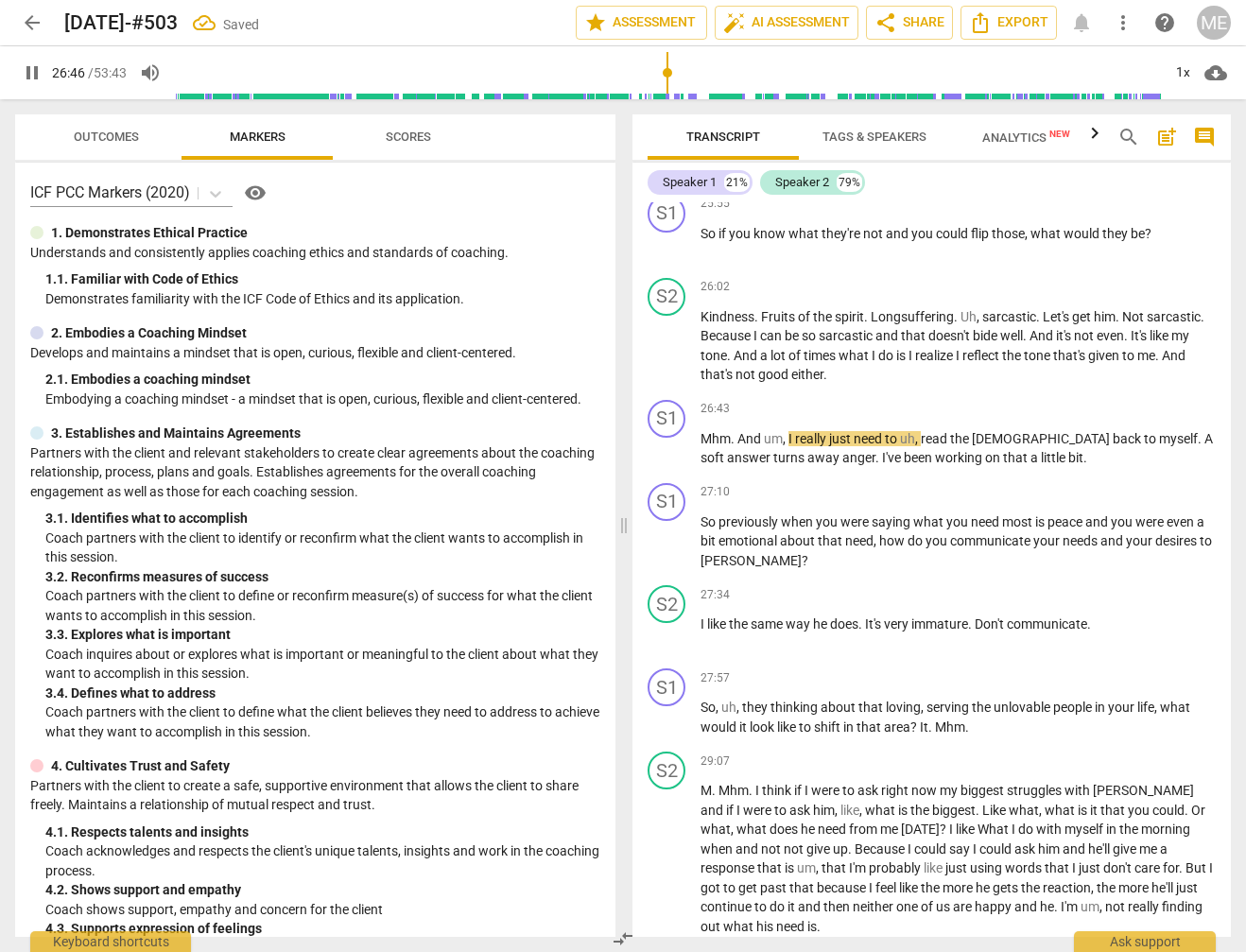
click at [33, 63] on span "pause" at bounding box center [31, 72] width 22 height 22
click at [739, 431] on span "And" at bounding box center [750, 437] width 26 height 15
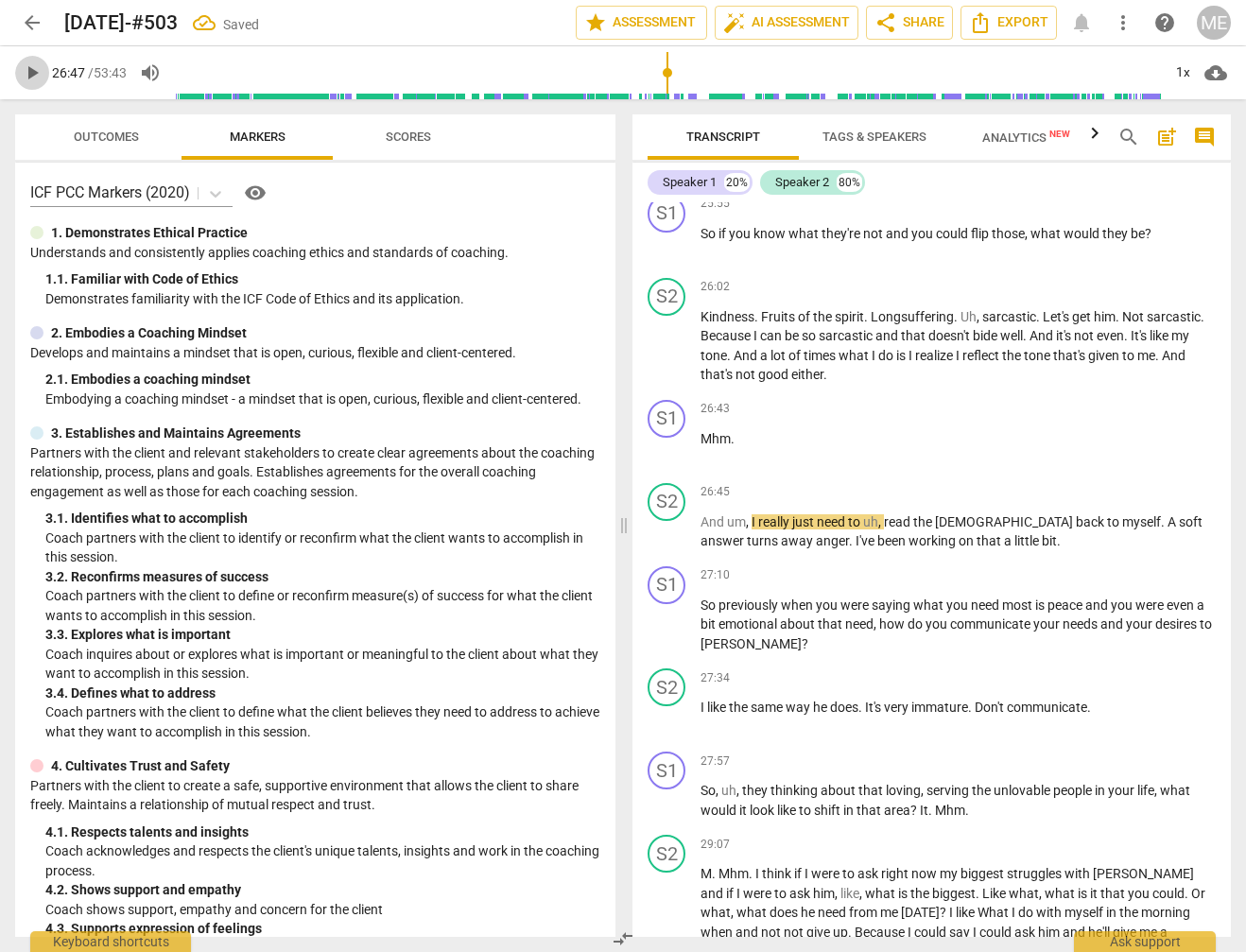
click at [31, 67] on span "play_arrow" at bounding box center [31, 72] width 22 height 22
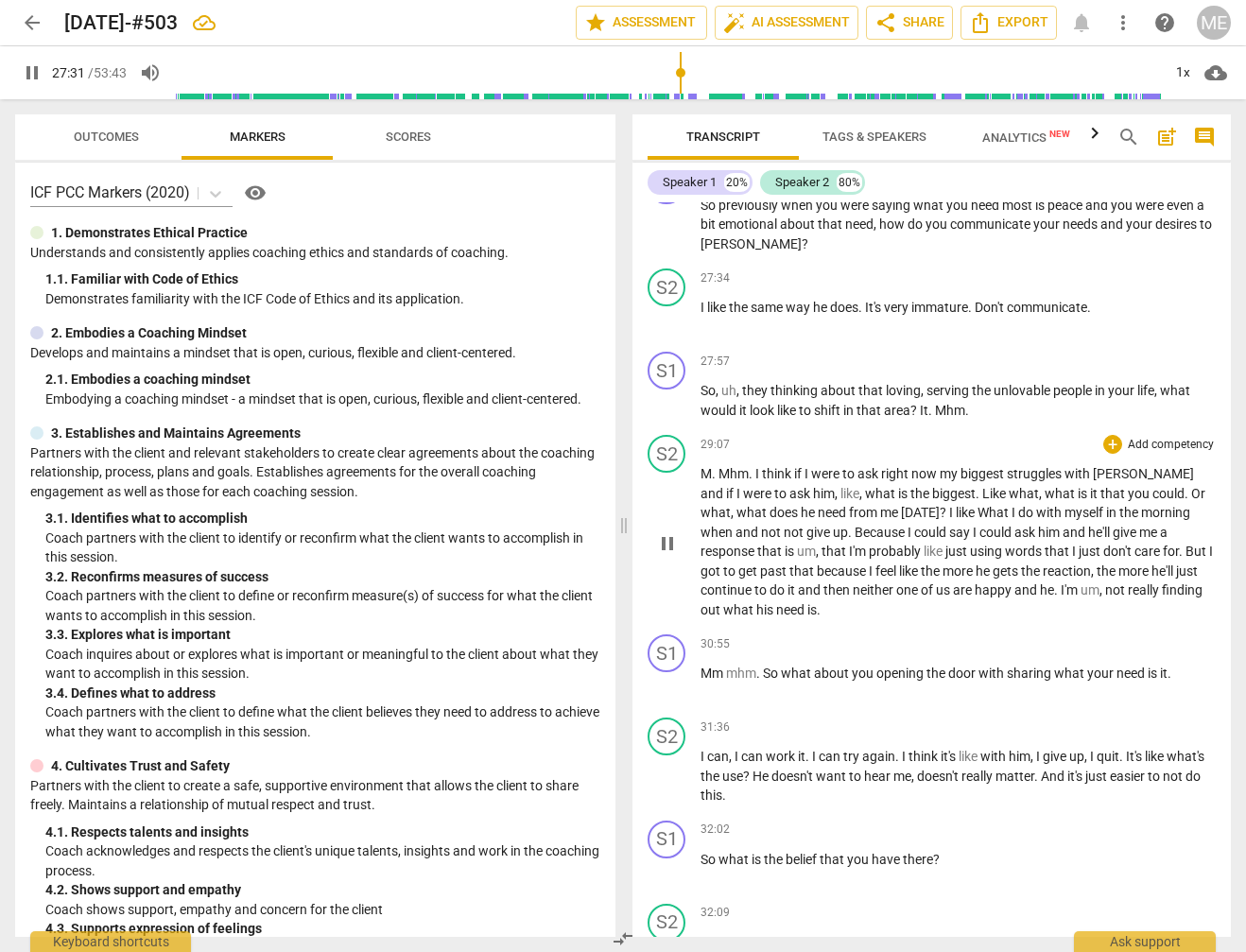
scroll to position [7122, 0]
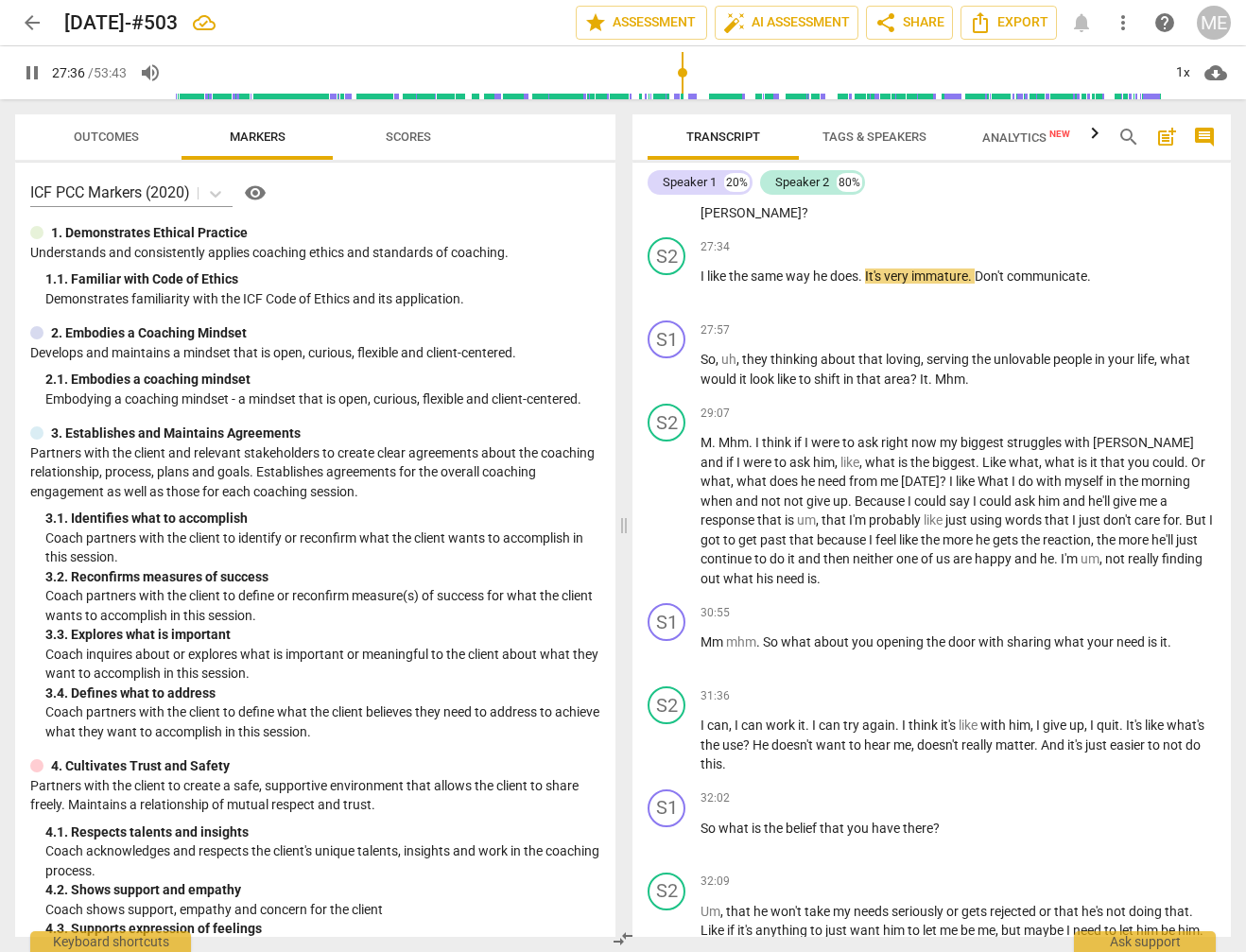
drag, startPoint x: 30, startPoint y: 73, endPoint x: 164, endPoint y: 106, distance: 138.0
click at [33, 73] on span "pause" at bounding box center [31, 72] width 22 height 22
type input "1657"
drag, startPoint x: 728, startPoint y: 234, endPoint x: 691, endPoint y: 231, distance: 37.1
click at [692, 231] on div "S2 play_arrow pause 27:34 + Add competency keyboard_arrow_right I like the same…" at bounding box center [932, 270] width 599 height 83
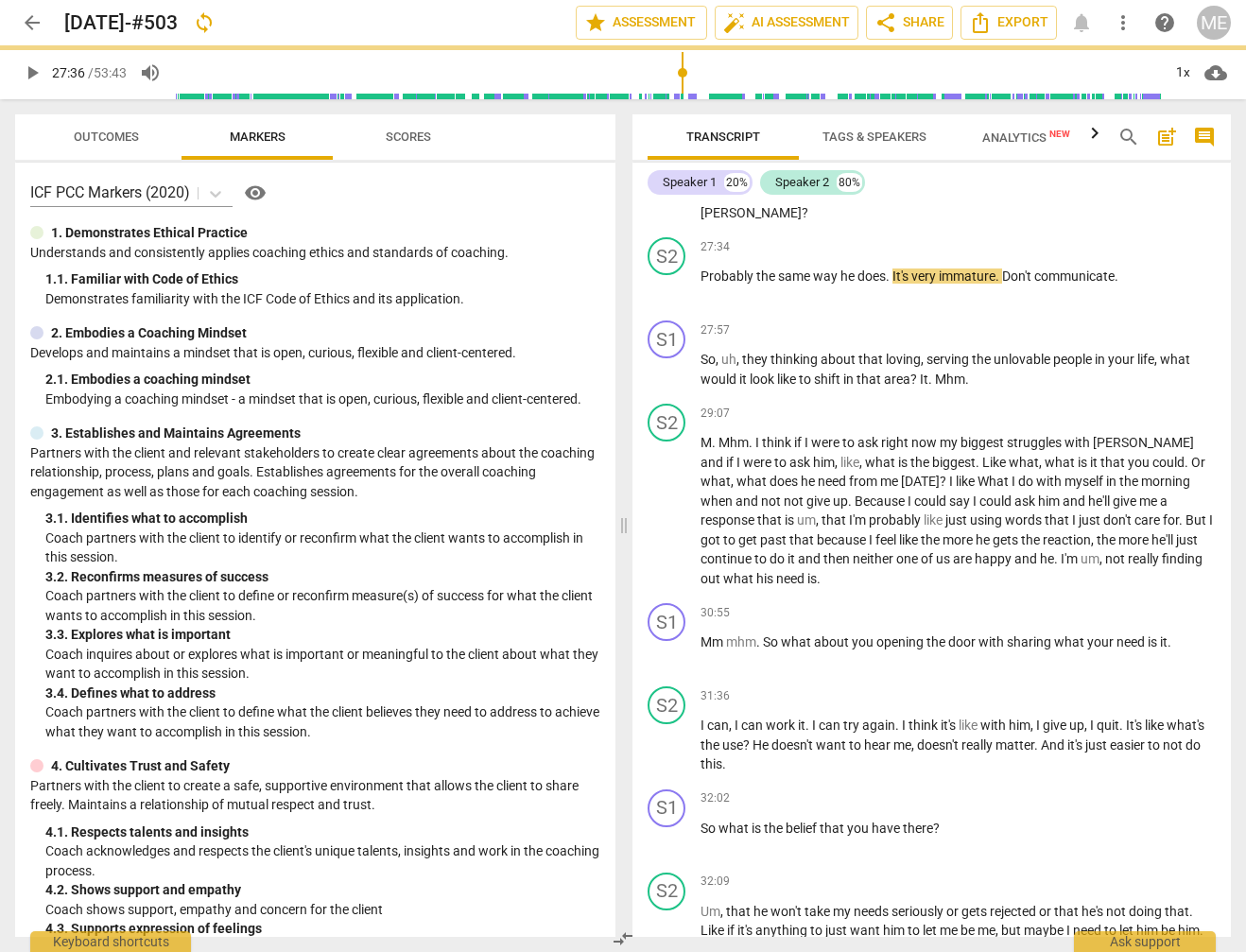
click at [34, 70] on span "play_arrow" at bounding box center [31, 72] width 22 height 22
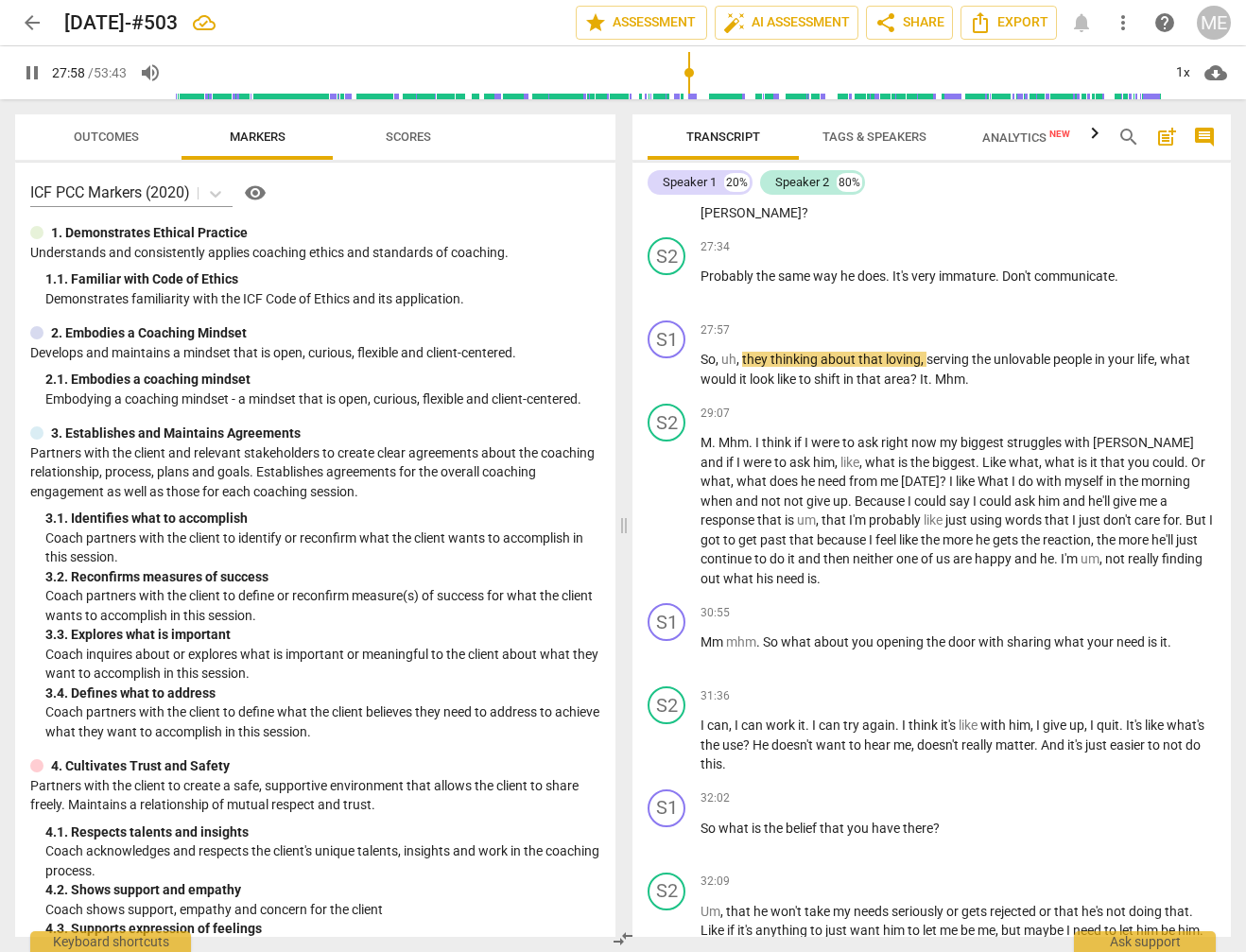
click at [33, 69] on span "pause" at bounding box center [31, 72] width 22 height 22
type input "1679"
click at [768, 352] on span "they" at bounding box center [756, 358] width 28 height 15
click at [32, 72] on span "play_arrow" at bounding box center [31, 72] width 22 height 22
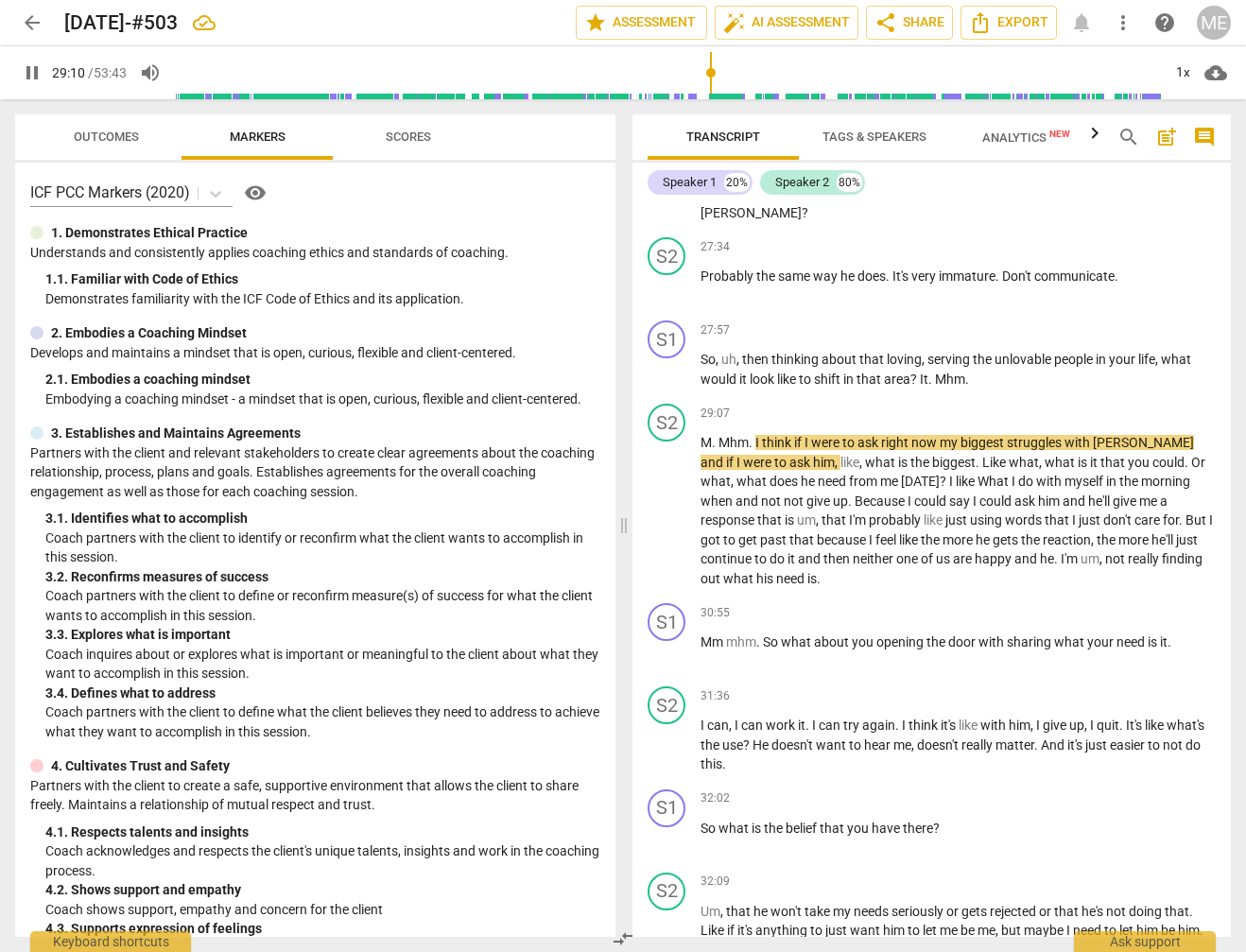
click at [29, 67] on span "pause" at bounding box center [31, 72] width 22 height 22
type input "1751"
click at [924, 371] on span "It" at bounding box center [924, 378] width 9 height 15
drag, startPoint x: 922, startPoint y: 338, endPoint x: 996, endPoint y: 340, distance: 74.0
click at [996, 350] on p "So , uh , then thinking about that loving , serving the unlovable people in you…" at bounding box center [957, 369] width 515 height 39
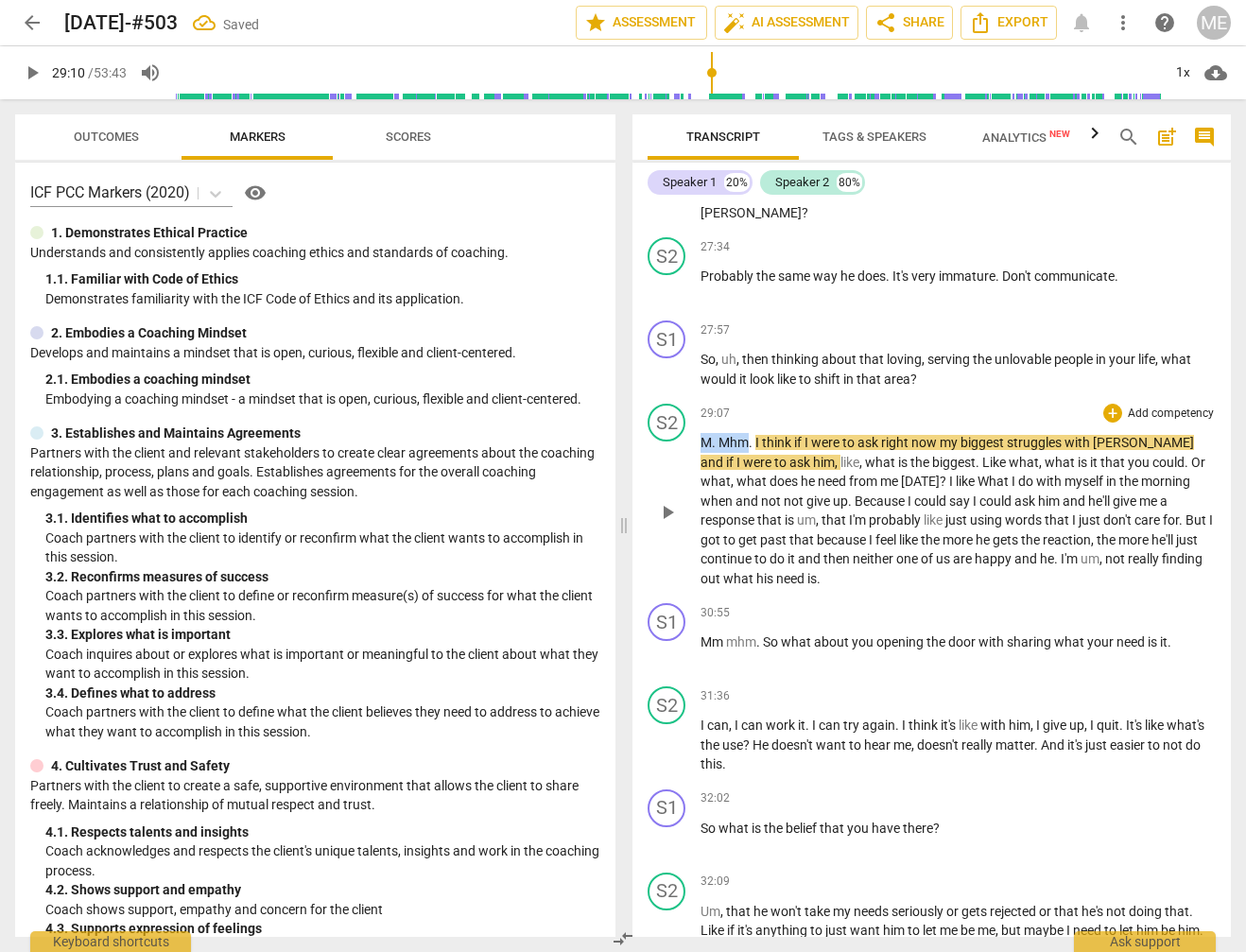
drag, startPoint x: 701, startPoint y: 398, endPoint x: 746, endPoint y: 401, distance: 45.1
click at [747, 433] on p "M . Mhm . I think if I were to ask right now my biggest struggles with [PERSON_…" at bounding box center [957, 510] width 515 height 155
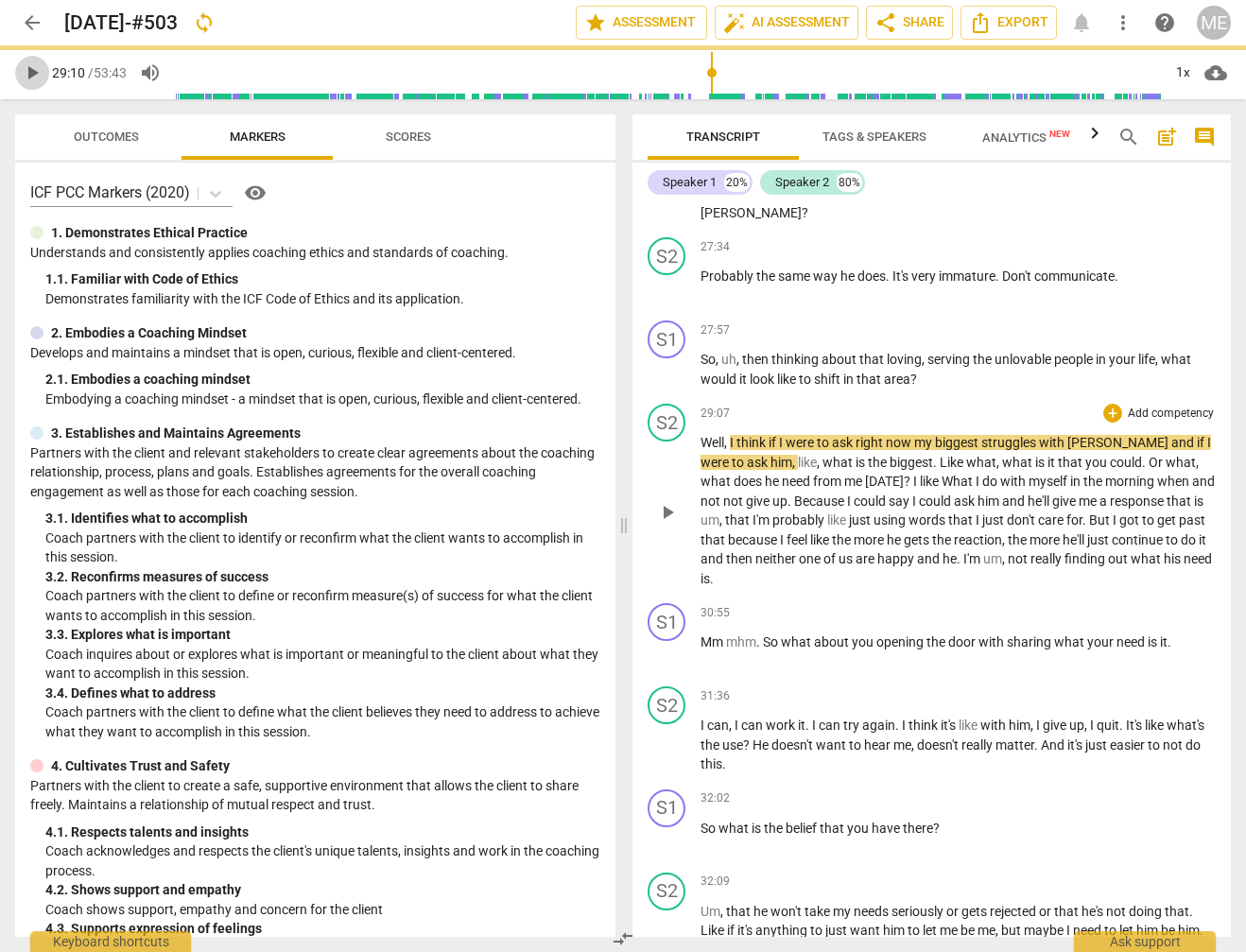
drag, startPoint x: 31, startPoint y: 72, endPoint x: 133, endPoint y: 122, distance: 113.6
click at [33, 72] on span "play_arrow" at bounding box center [31, 72] width 22 height 22
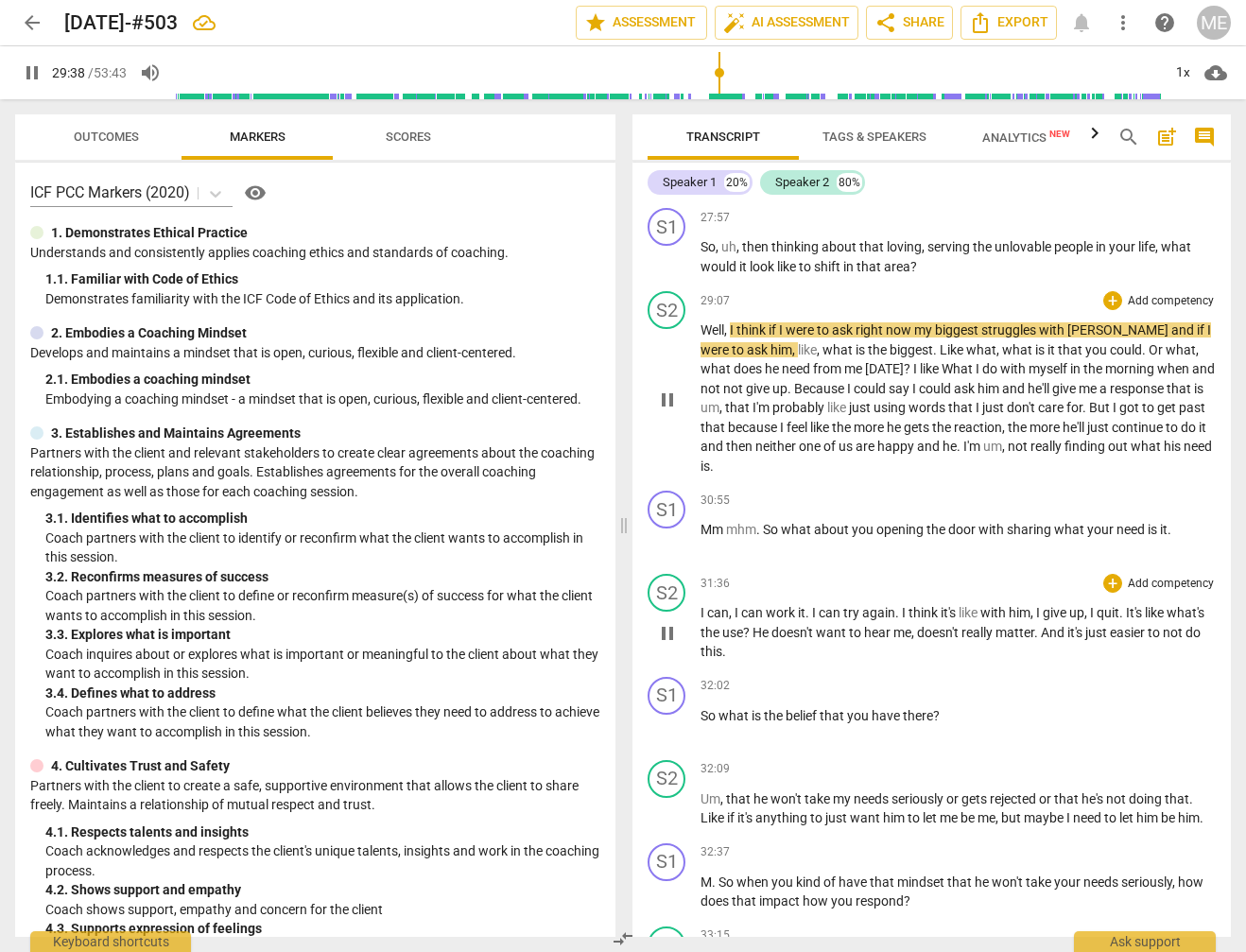
scroll to position [7265, 0]
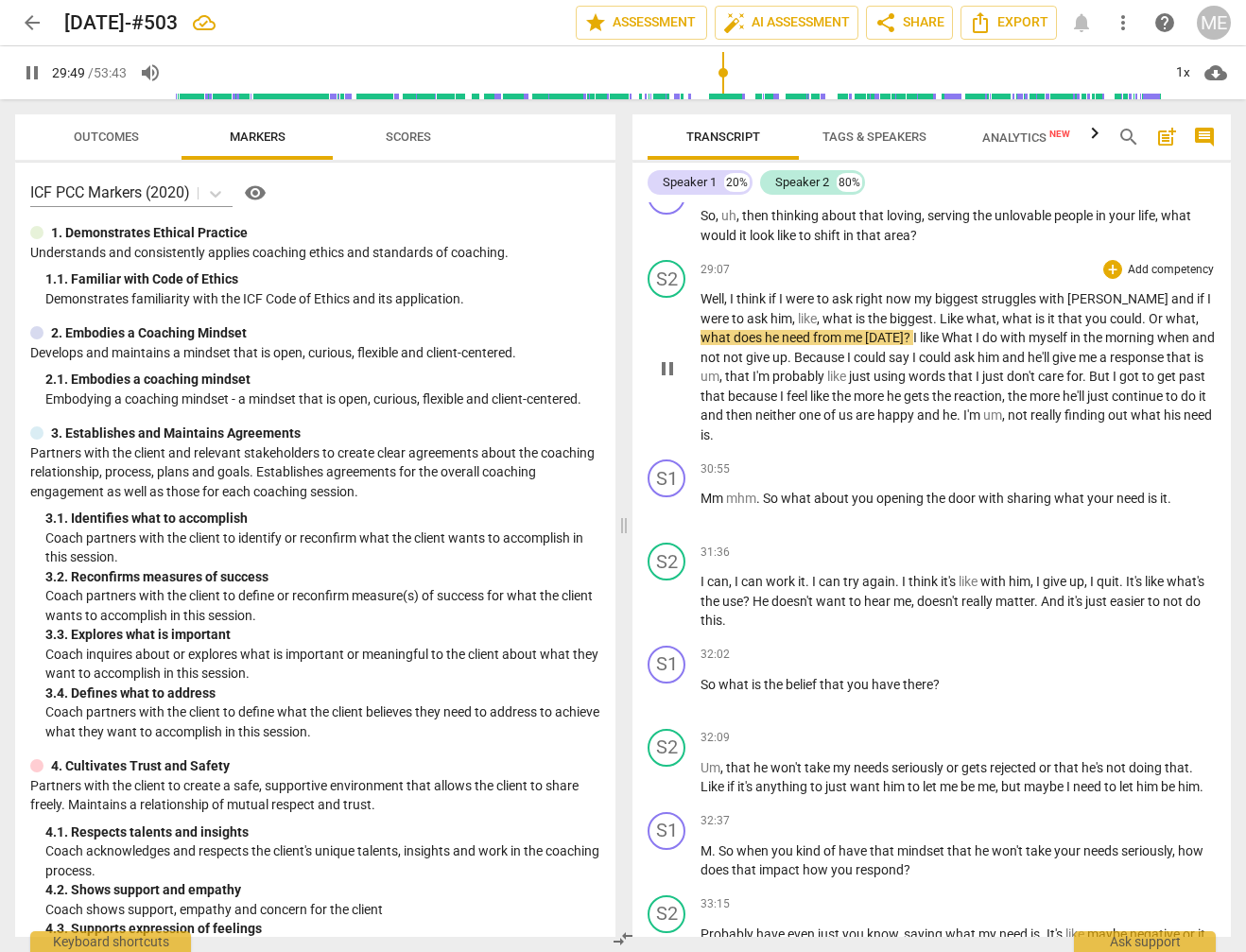
click at [37, 68] on span "pause" at bounding box center [31, 72] width 22 height 22
type input "1790"
drag, startPoint x: 1073, startPoint y: 277, endPoint x: 1054, endPoint y: 268, distance: 21.0
click at [1079, 289] on p "Well , I think if I were to ask right now my biggest struggles with [PERSON_NAM…" at bounding box center [957, 366] width 515 height 155
click at [37, 72] on span "play_arrow" at bounding box center [31, 72] width 22 height 22
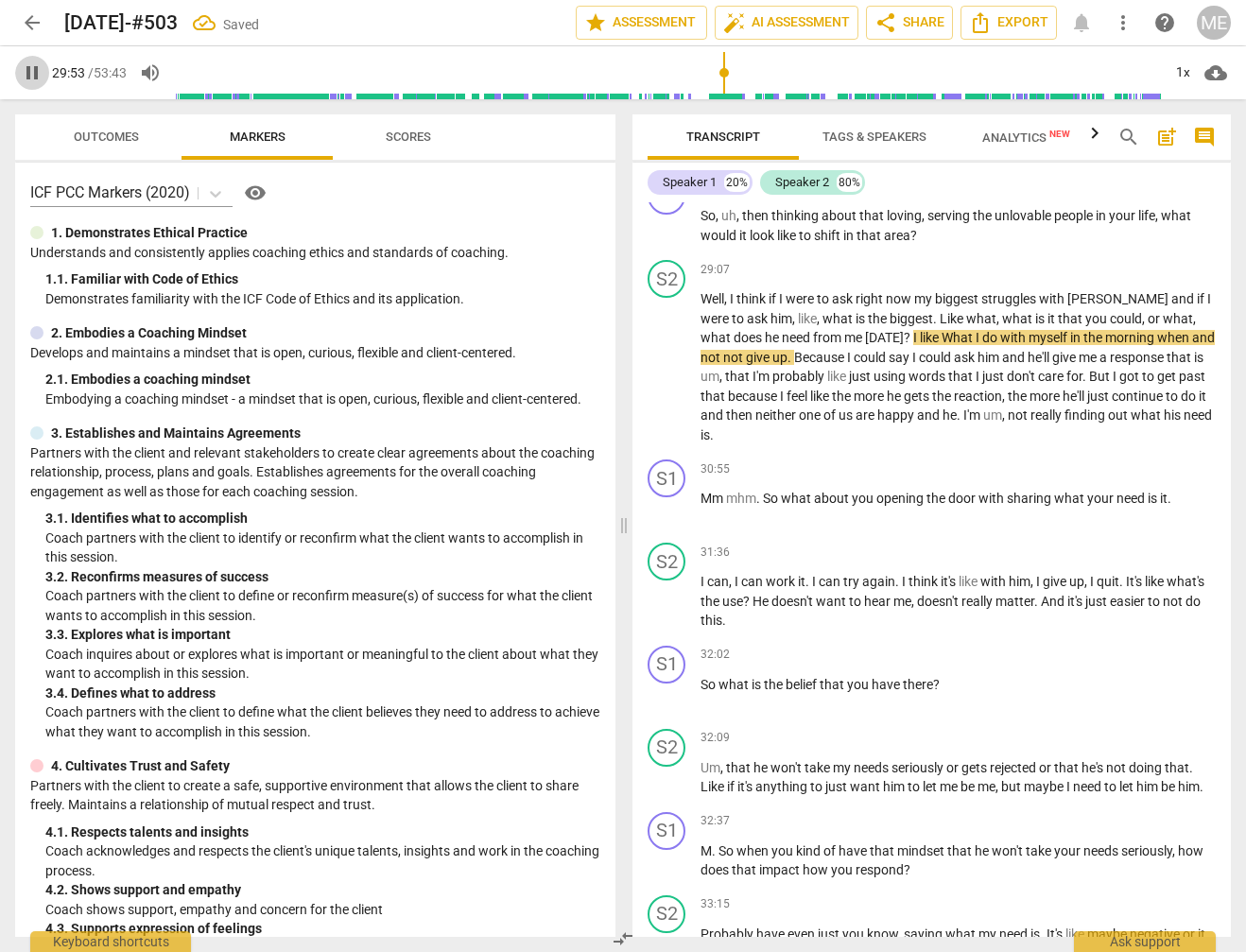
click at [22, 69] on span "pause" at bounding box center [31, 72] width 22 height 22
type input "1793"
drag, startPoint x: 825, startPoint y: 292, endPoint x: 836, endPoint y: 294, distance: 11.2
click at [836, 294] on p "Well , I think if I were to ask right now my biggest struggles with [PERSON_NAM…" at bounding box center [957, 366] width 515 height 155
click at [34, 70] on span "play_arrow" at bounding box center [31, 72] width 22 height 22
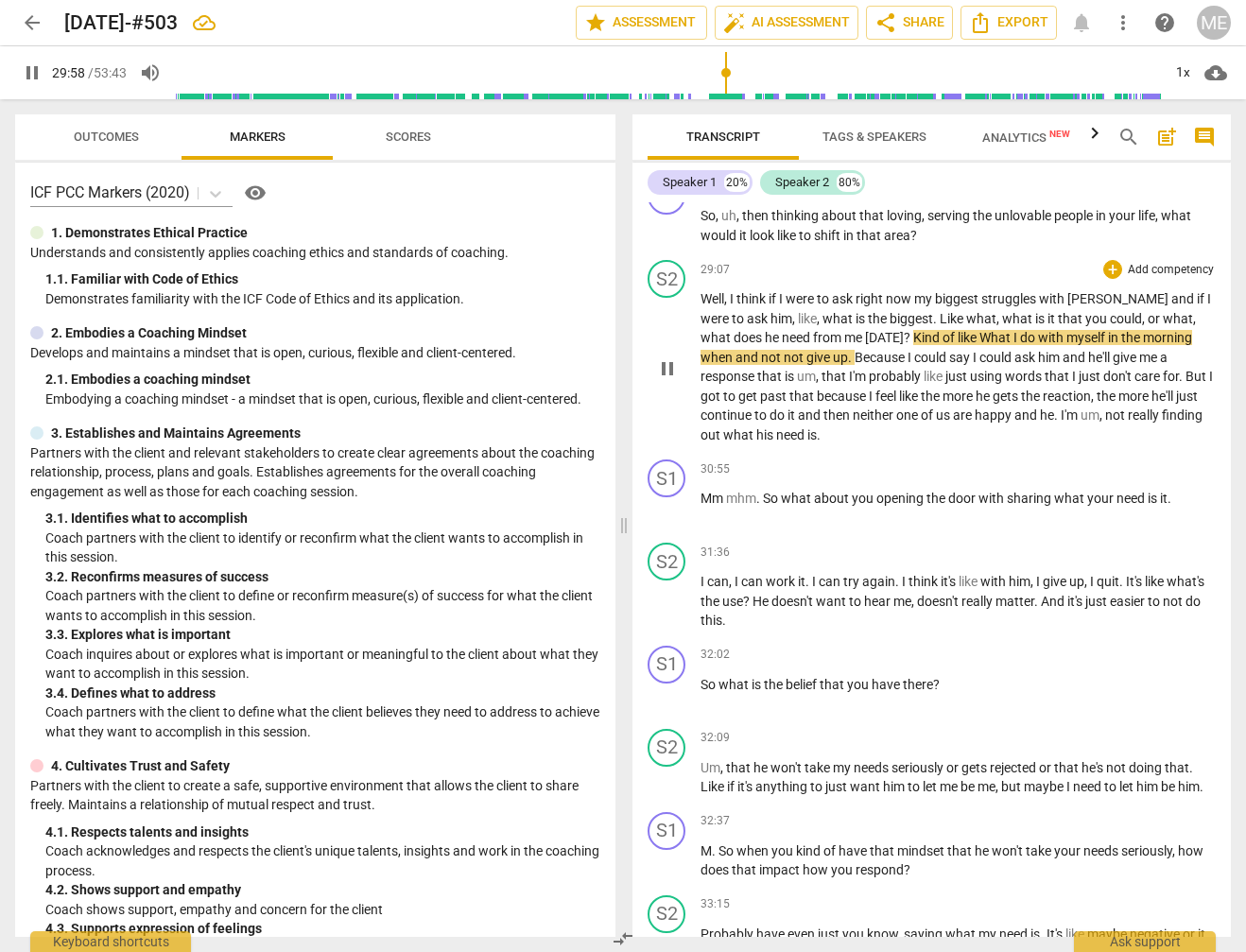
drag, startPoint x: 27, startPoint y: 73, endPoint x: 579, endPoint y: 230, distance: 573.9
click at [28, 73] on span "pause" at bounding box center [31, 72] width 22 height 22
type input "1799"
click at [735, 350] on span "when" at bounding box center [718, 356] width 35 height 15
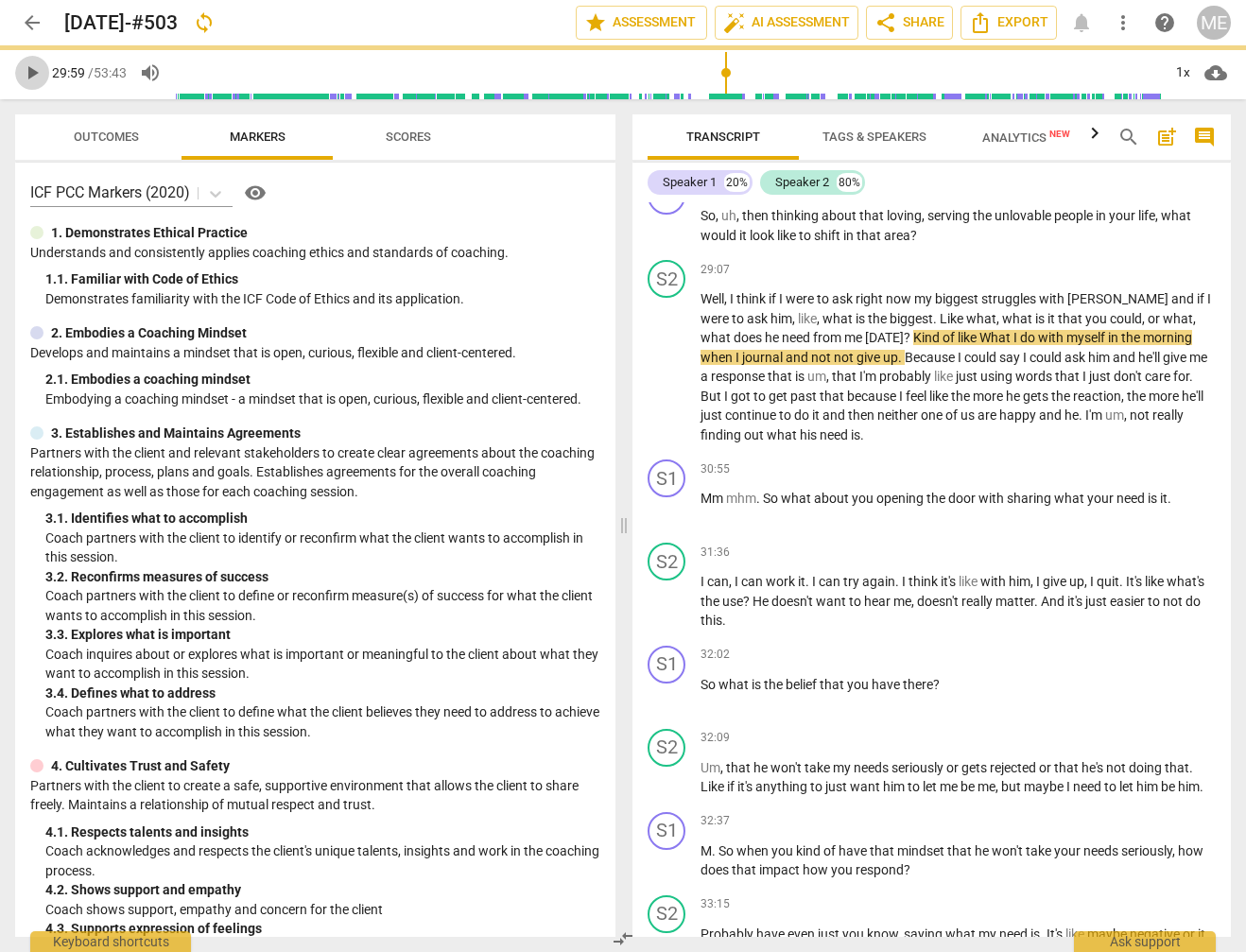
click at [38, 70] on span "play_arrow" at bounding box center [31, 72] width 22 height 22
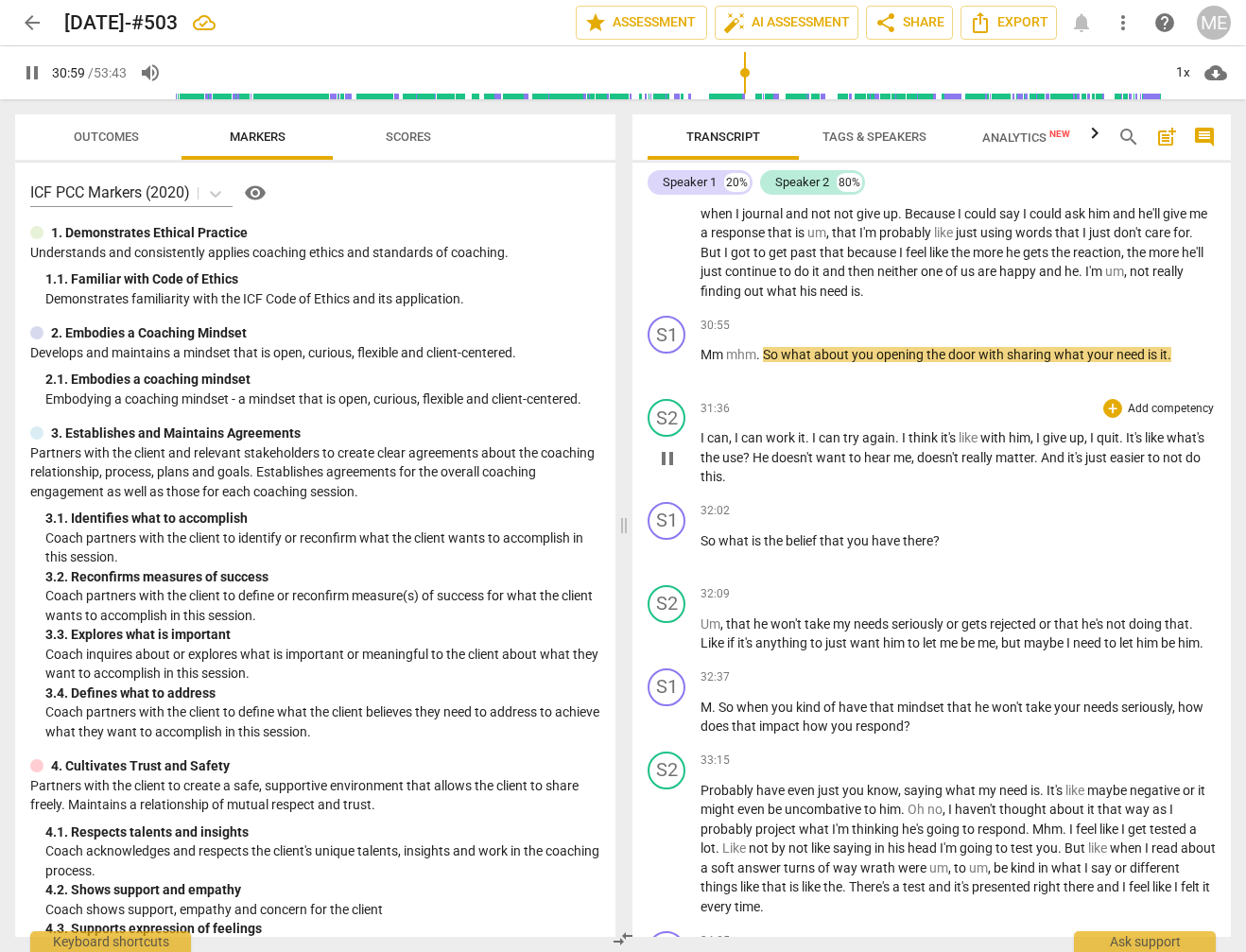
scroll to position [7481, 0]
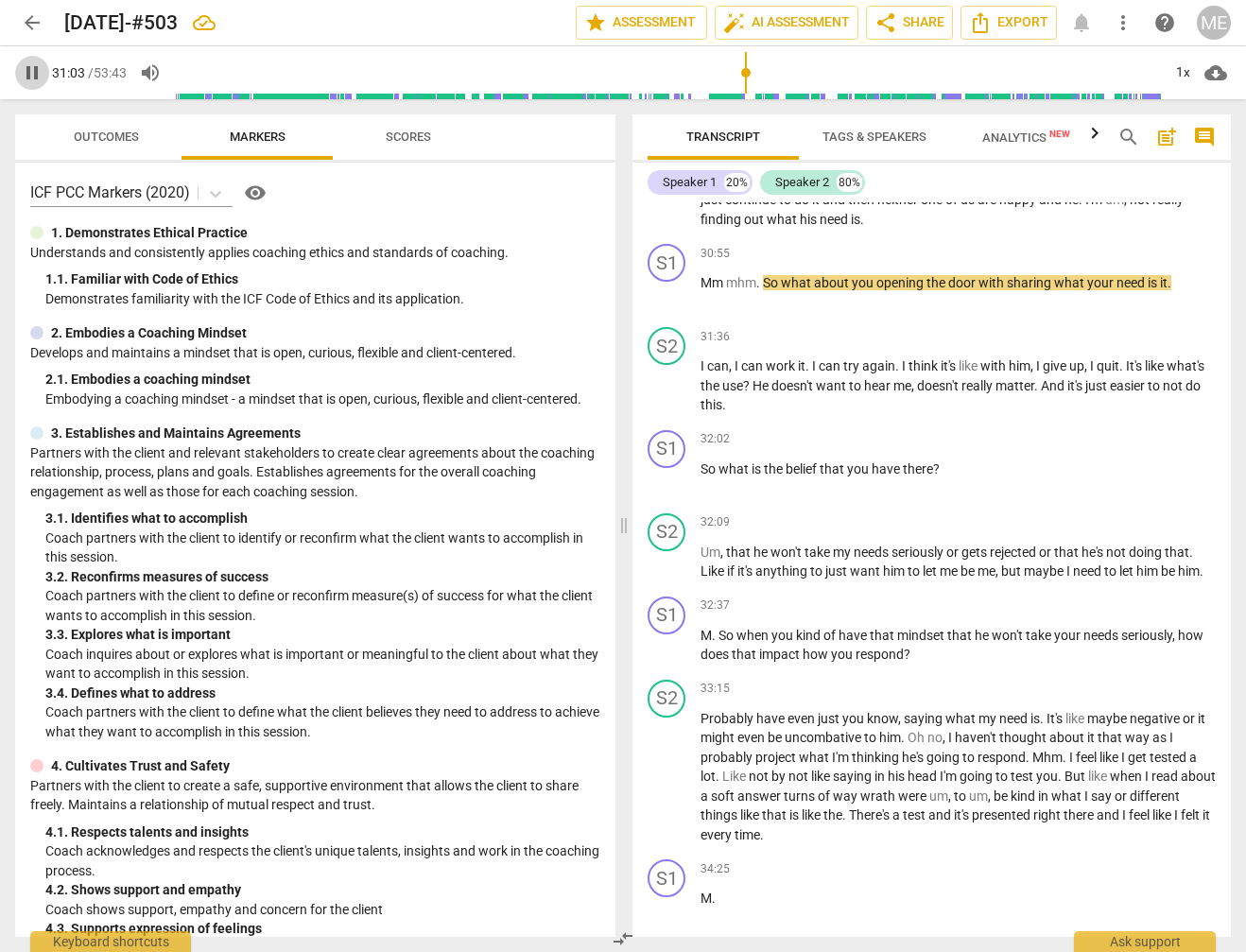
drag, startPoint x: 35, startPoint y: 73, endPoint x: 952, endPoint y: 230, distance: 930.3
click at [37, 73] on span "pause" at bounding box center [31, 72] width 22 height 22
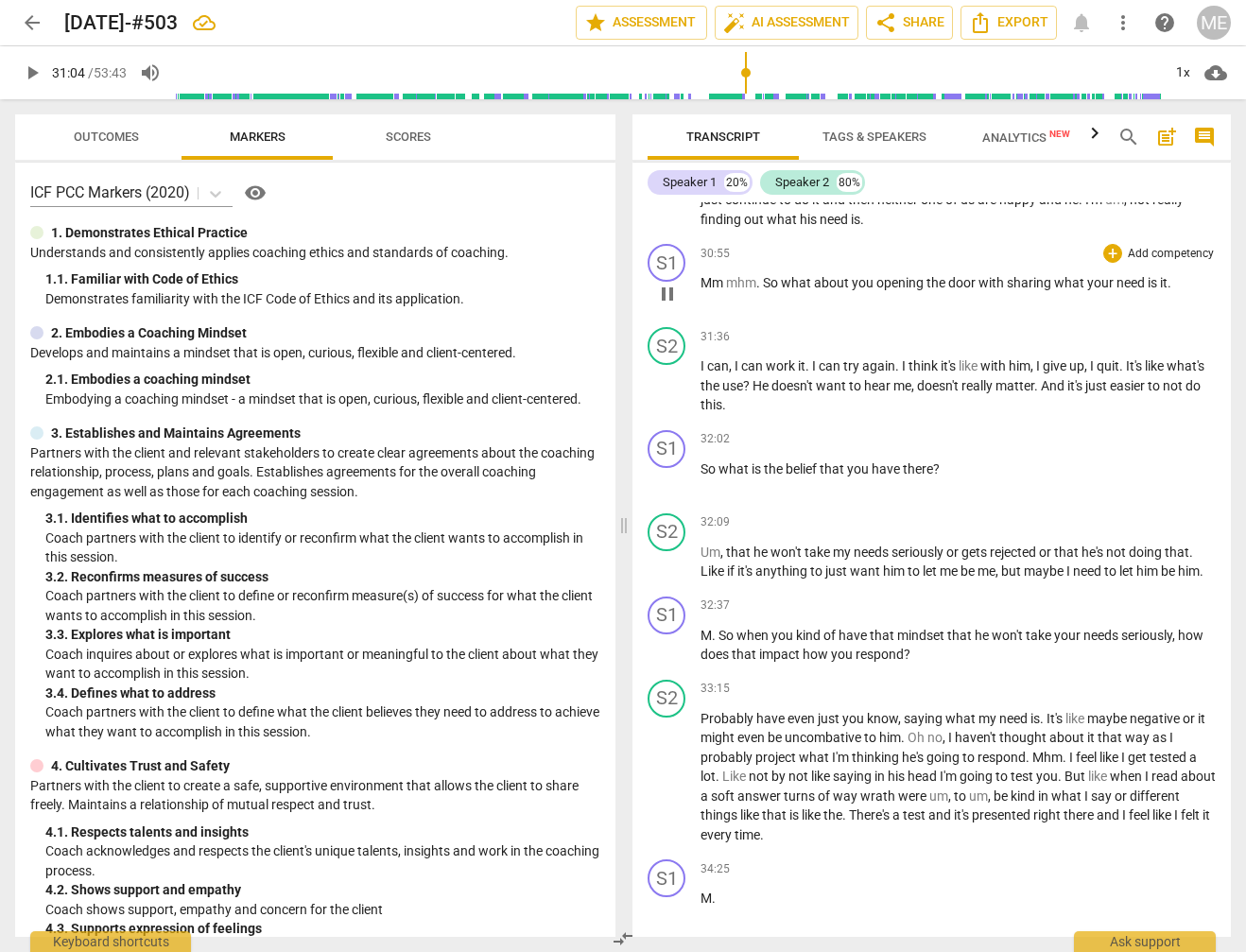
type input "1864"
drag, startPoint x: 1159, startPoint y: 242, endPoint x: 1170, endPoint y: 244, distance: 11.2
click at [1170, 273] on p "Mm mhm . So what about you opening the door with sharing what your need is it ." at bounding box center [957, 283] width 515 height 20
type input "1864"
